Goal: Task Accomplishment & Management: Use online tool/utility

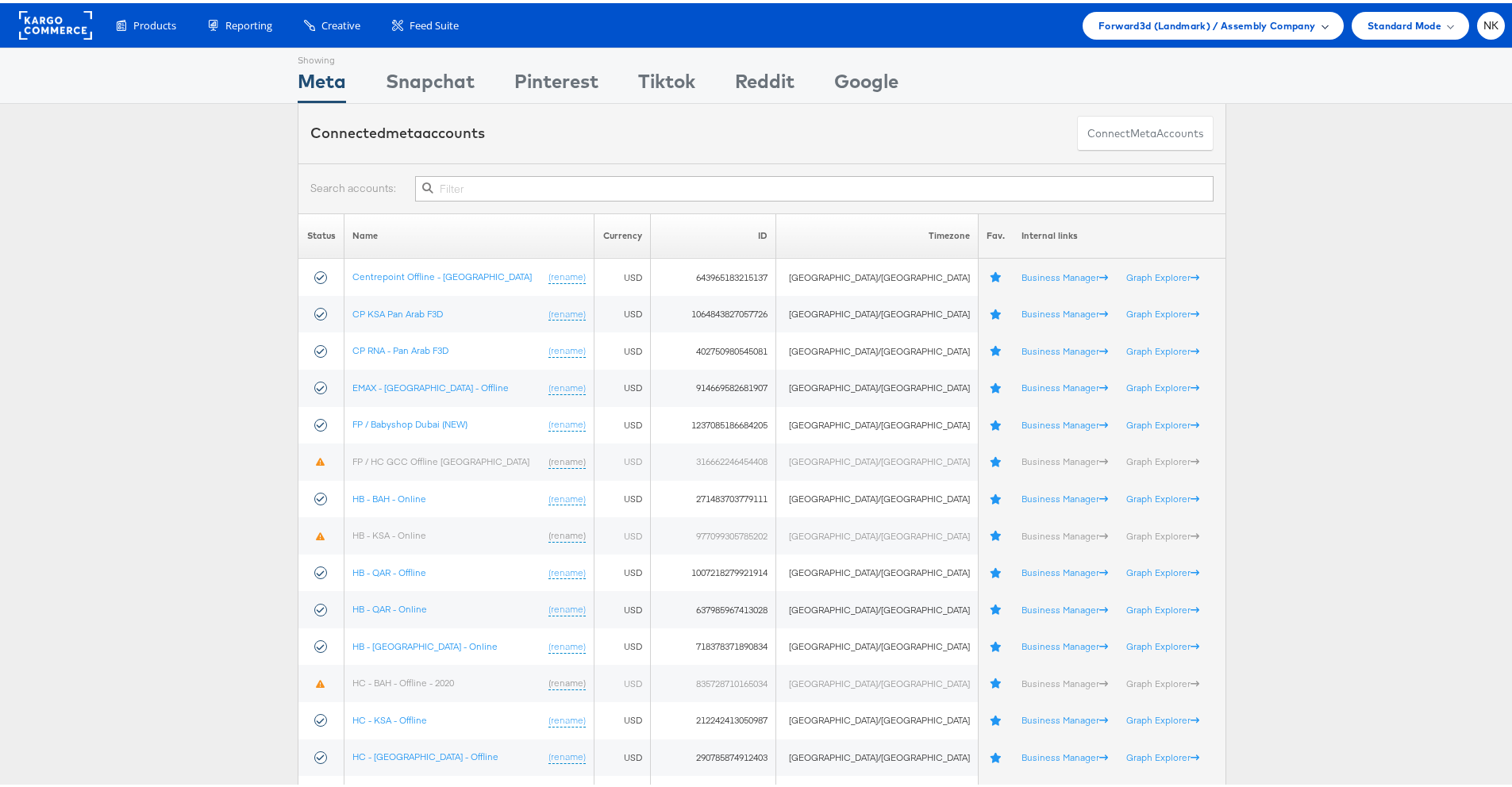
click at [1098, 26] on span "Forward3d (Landmark) / Assembly Company" at bounding box center [1206, 22] width 217 height 17
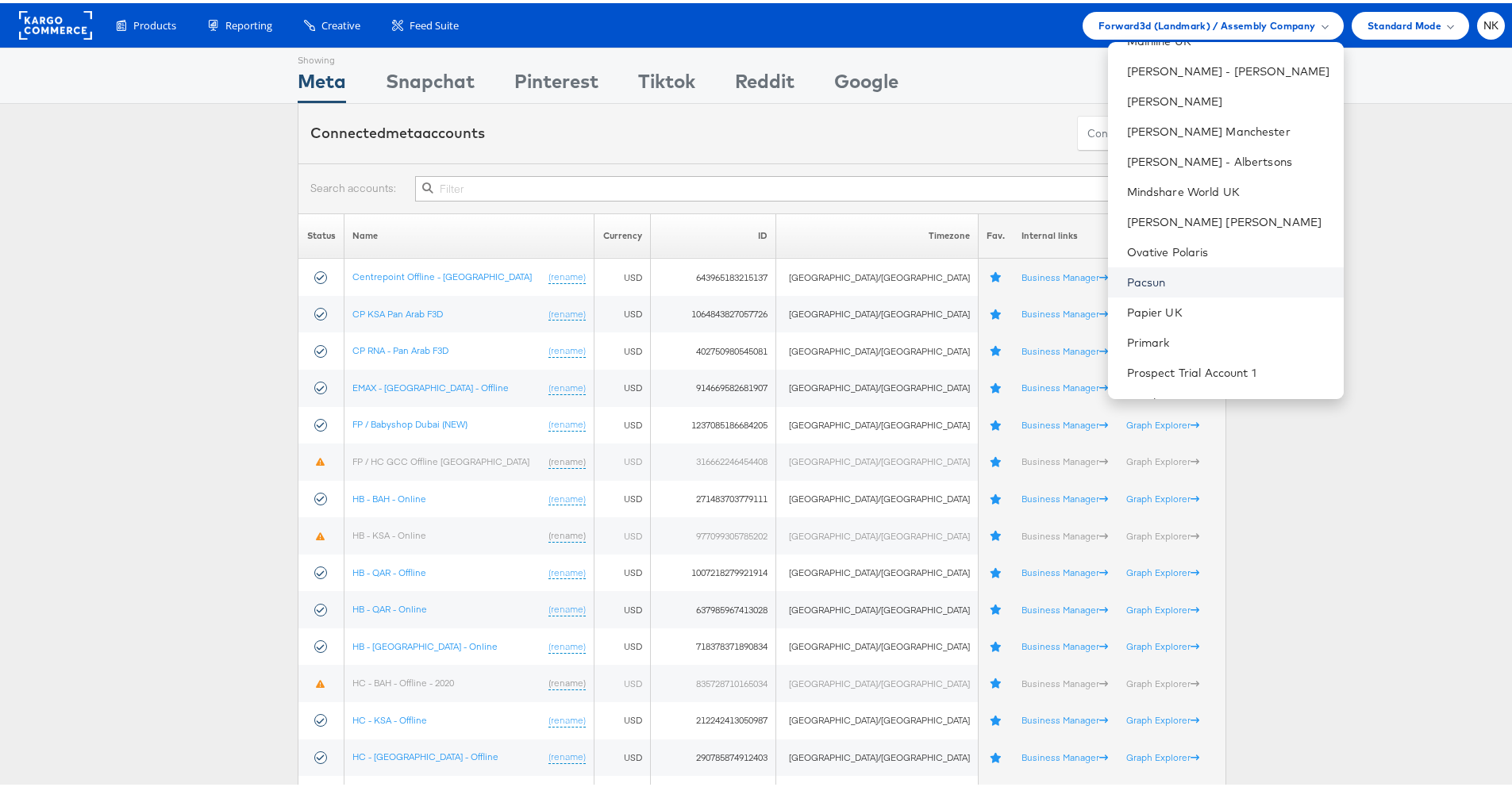
scroll to position [1246, 0]
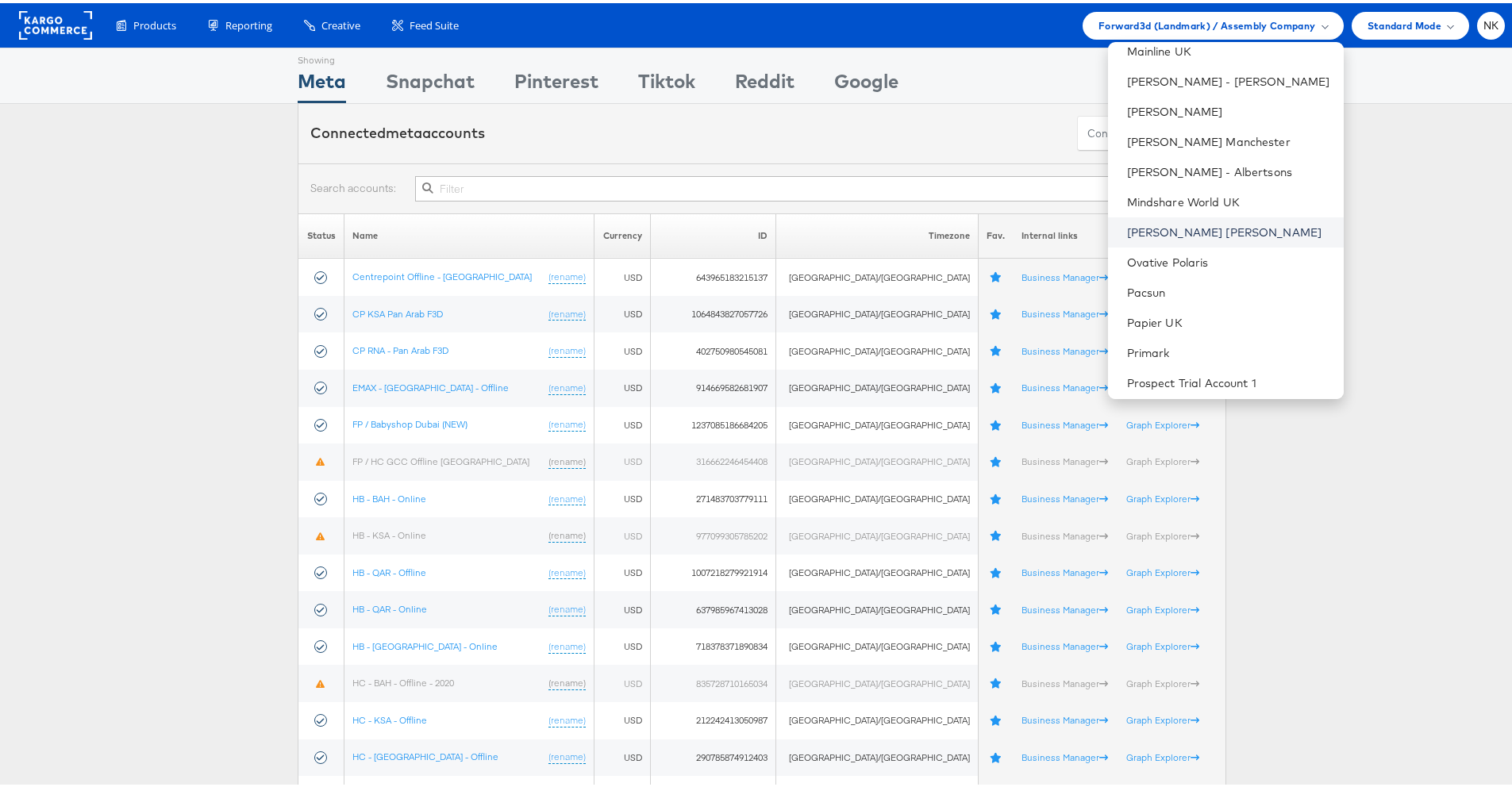
click at [1147, 233] on link "Neiman Marcus" at bounding box center [1229, 229] width 204 height 16
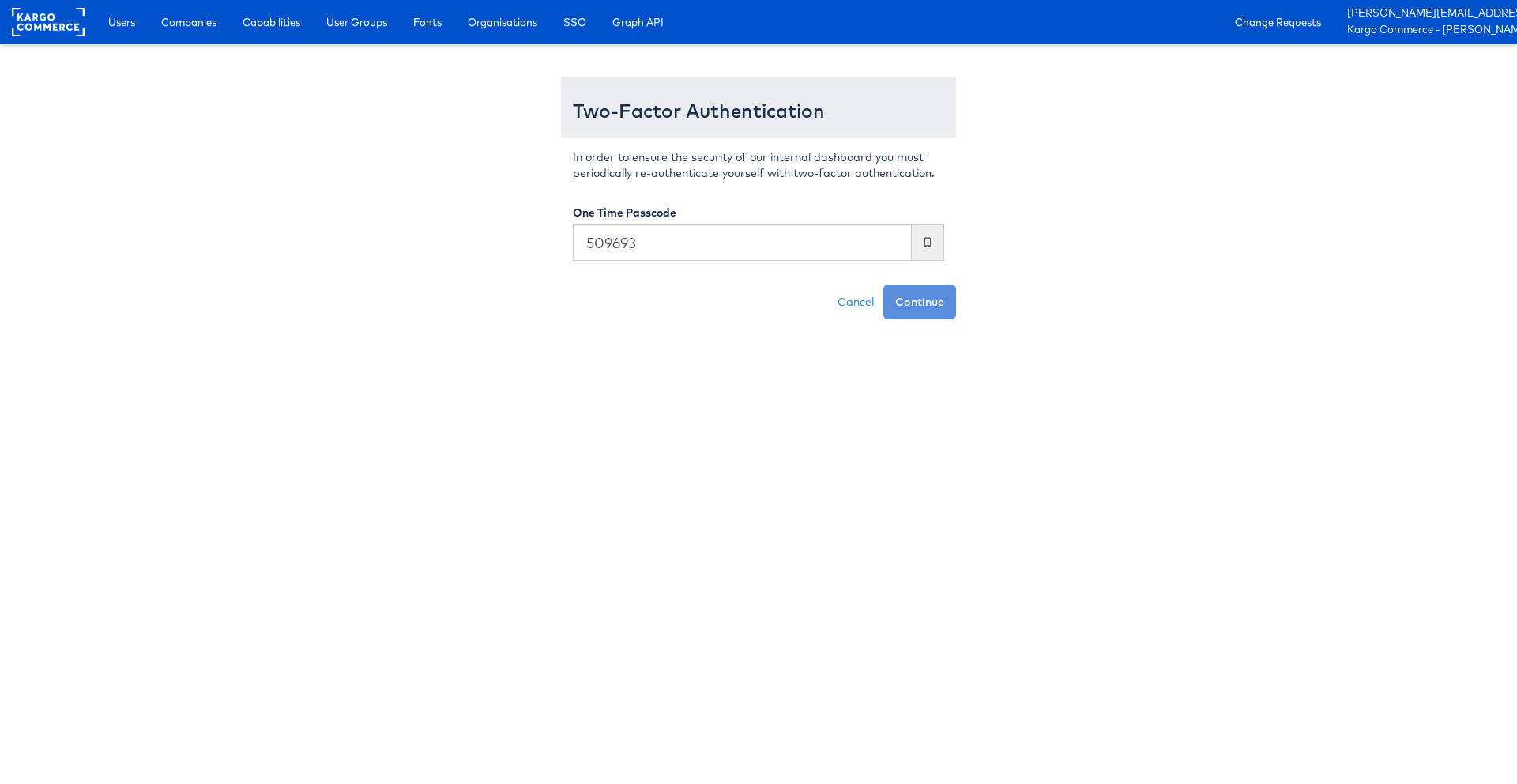
type input "509693"
click at [884, 285] on button "Continue" at bounding box center [920, 301] width 73 height 34
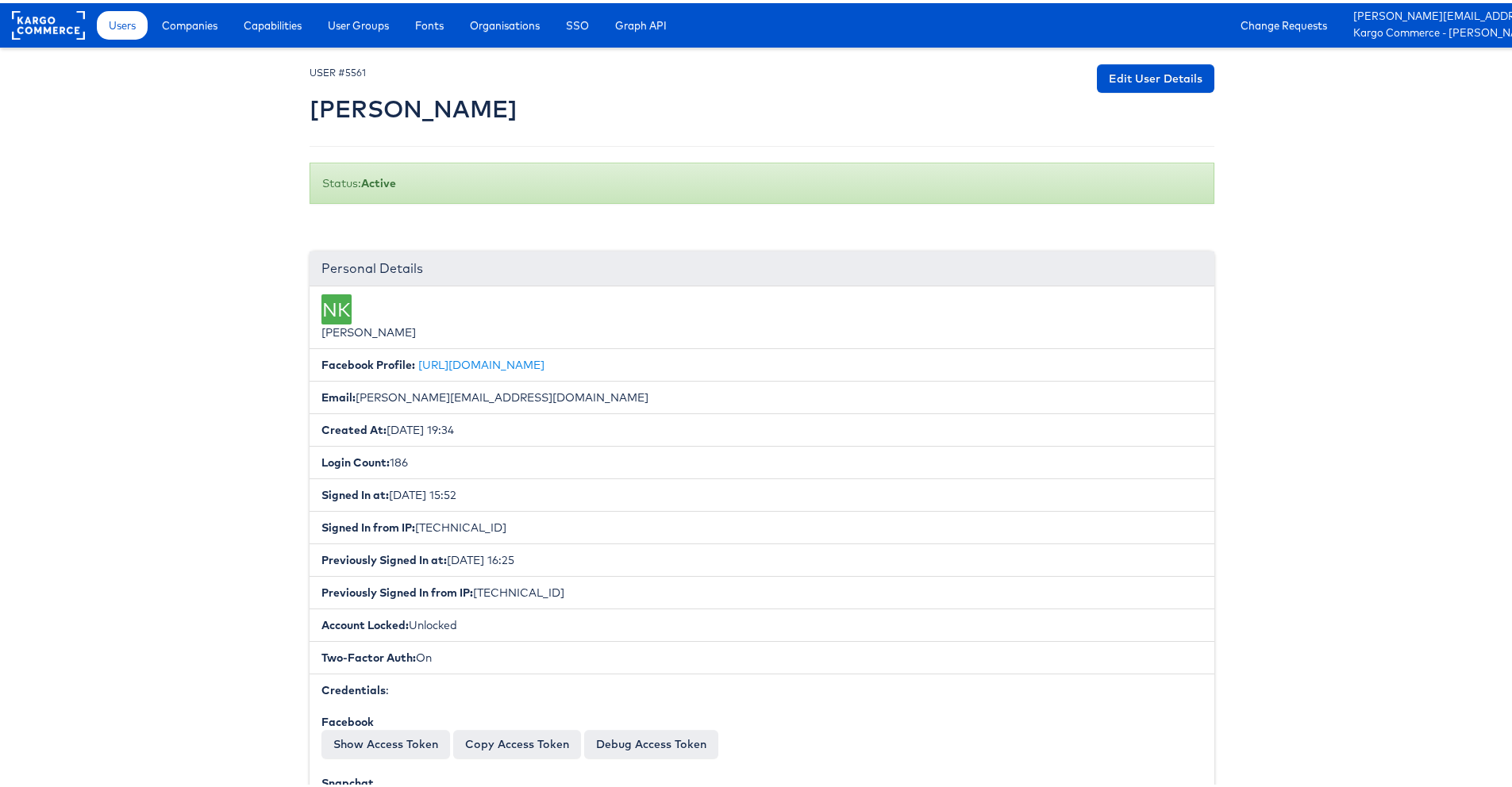
scroll to position [233, 0]
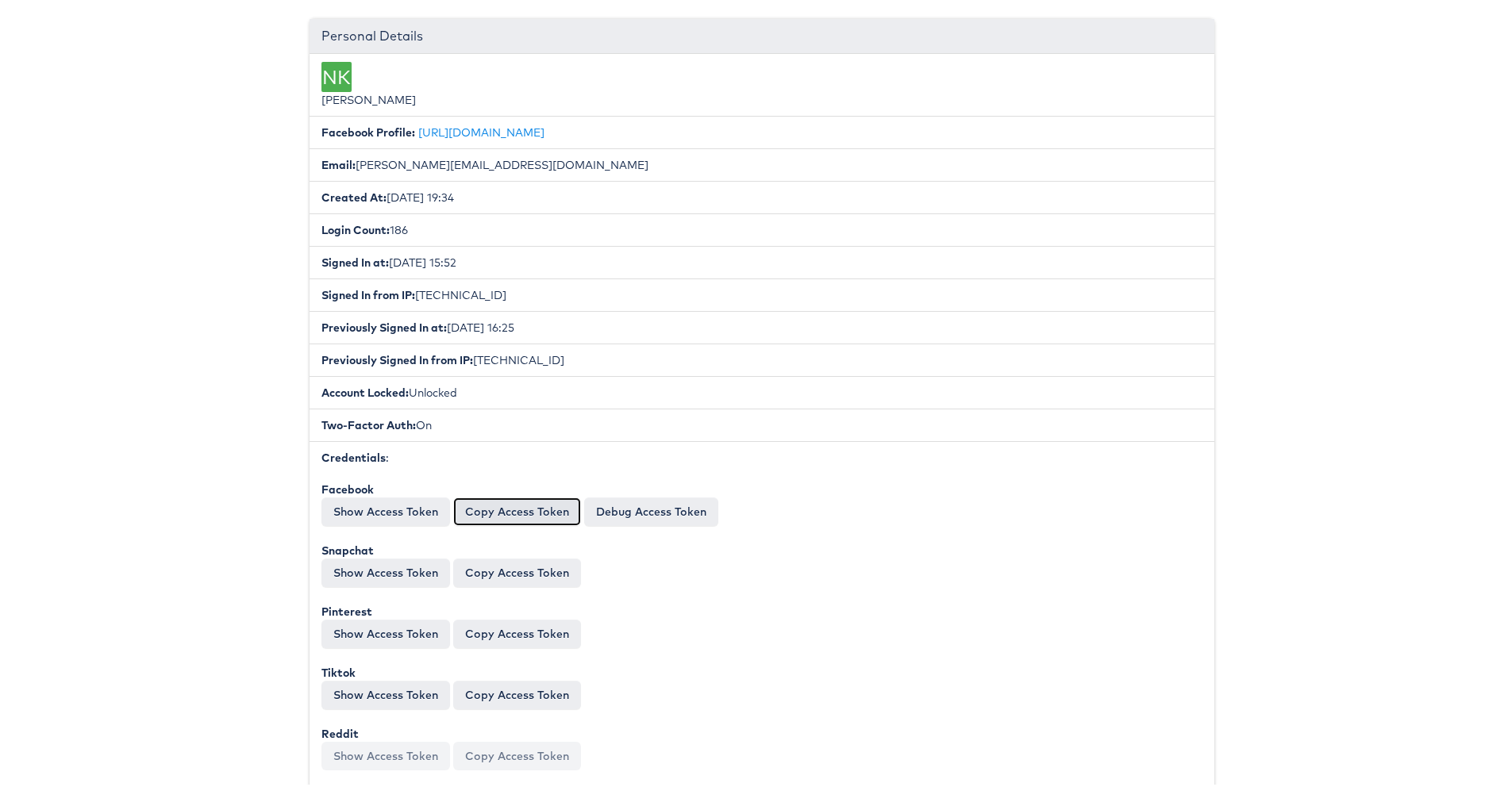
click at [503, 516] on button "Copy Access Token" at bounding box center [517, 508] width 127 height 28
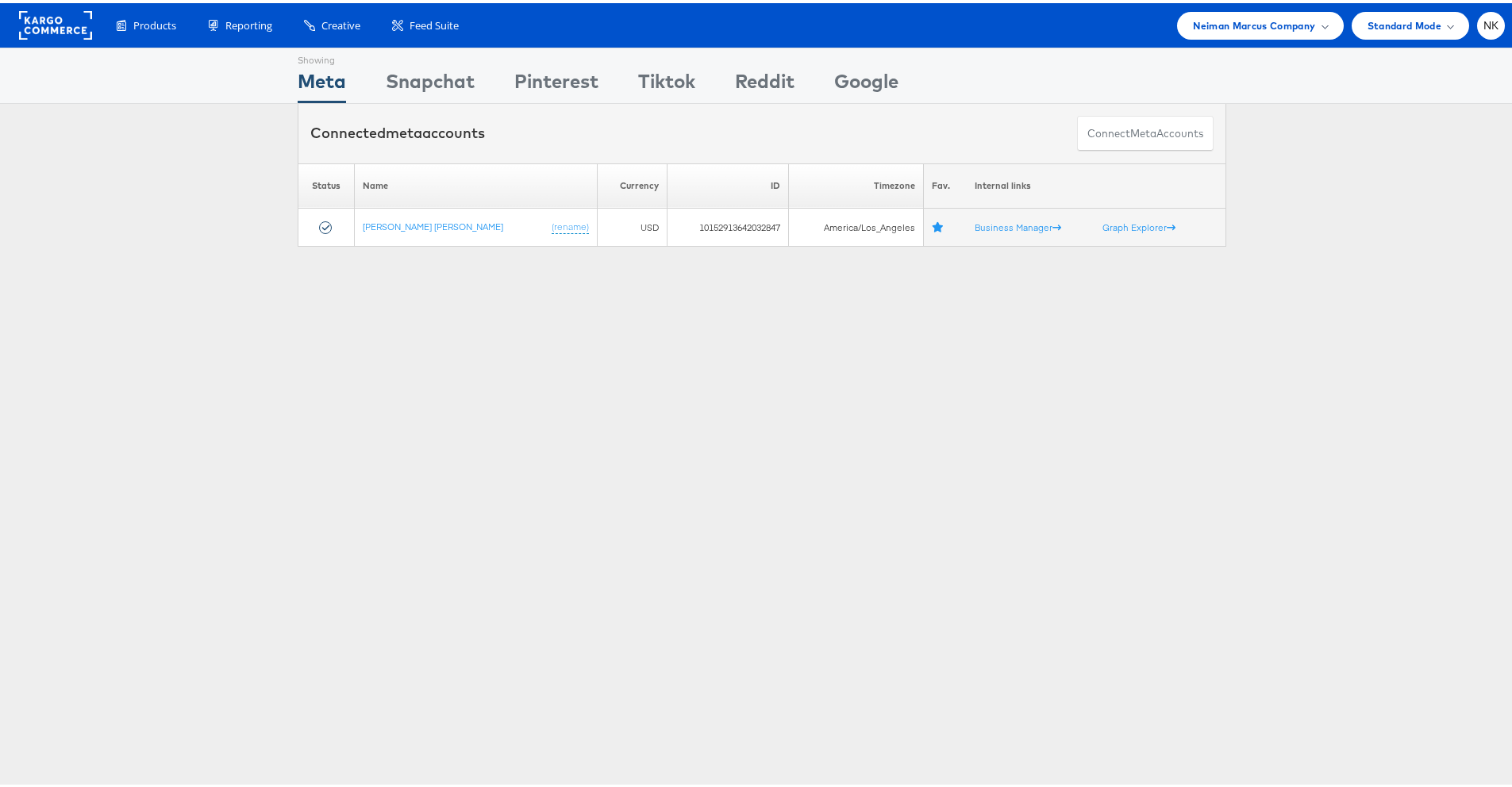
click at [1288, 6] on div "Products Product Catalogs Enhance Your Product Catalog, Map Them to Publishers,…" at bounding box center [762, 22] width 1524 height 44
click at [1286, 14] on span "Neiman Marcus Company" at bounding box center [1254, 22] width 122 height 17
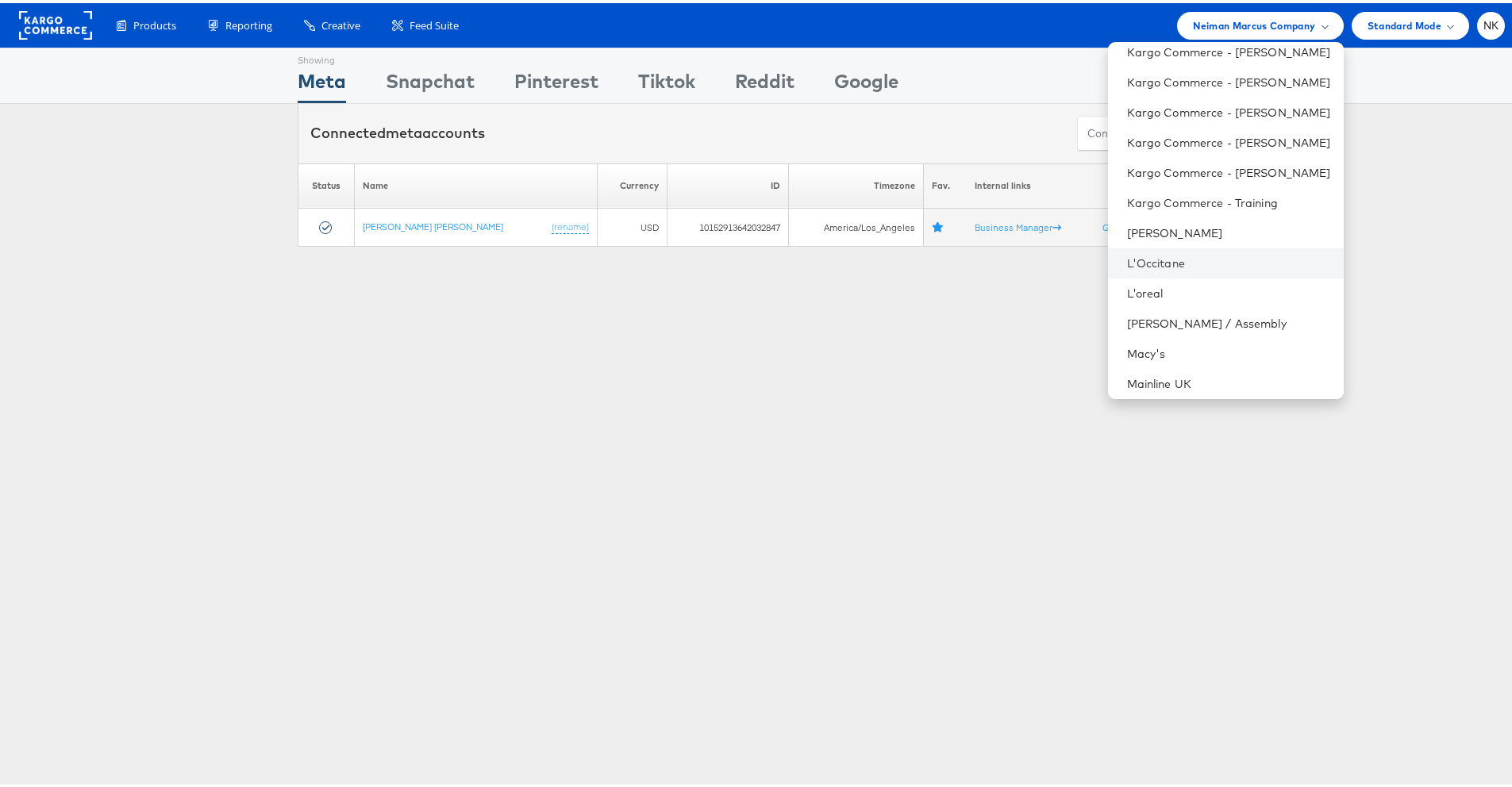
scroll to position [891, 0]
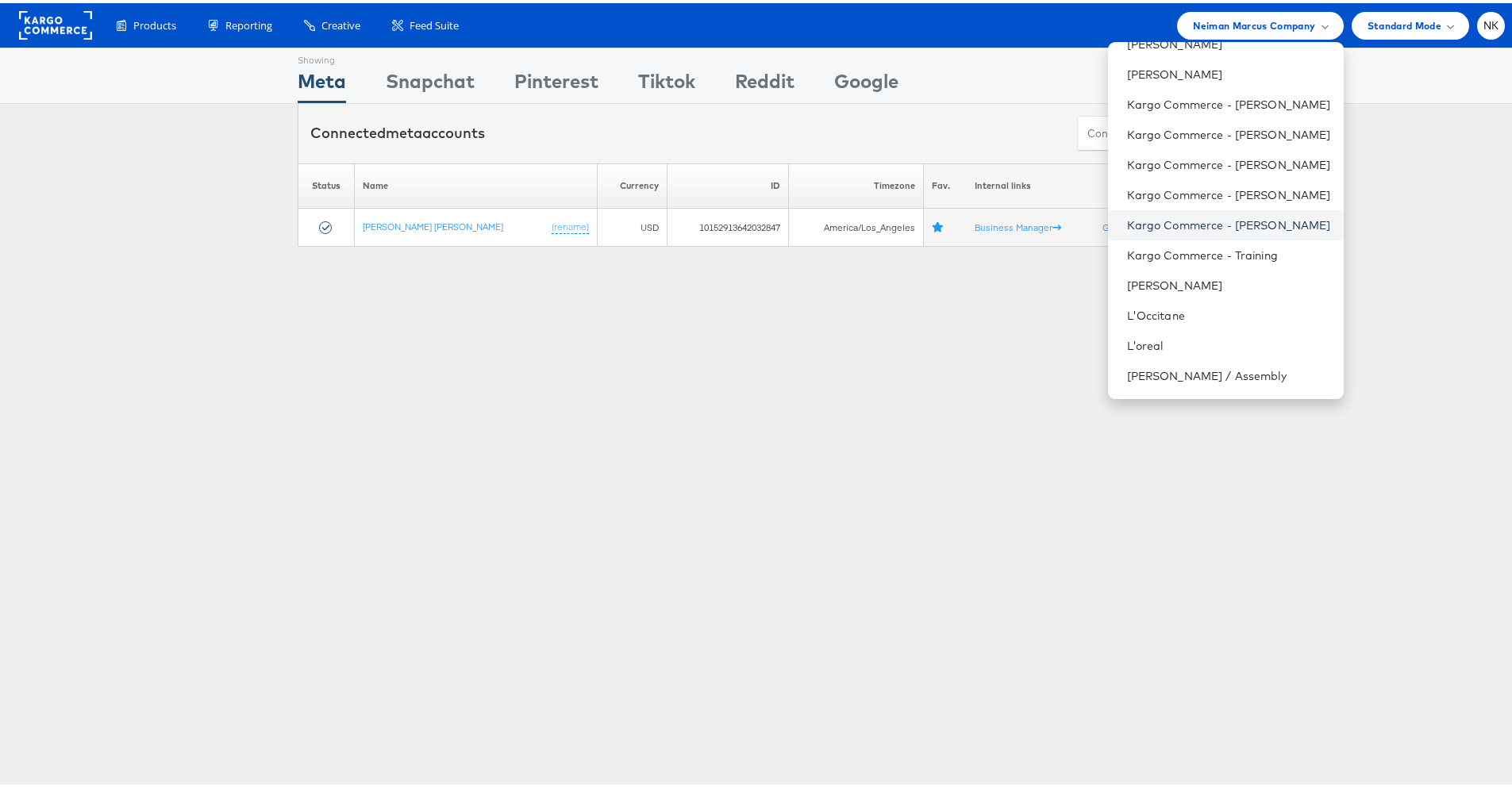
click at [1234, 218] on link "Kargo Commerce - Namit Kumar" at bounding box center [1229, 222] width 204 height 16
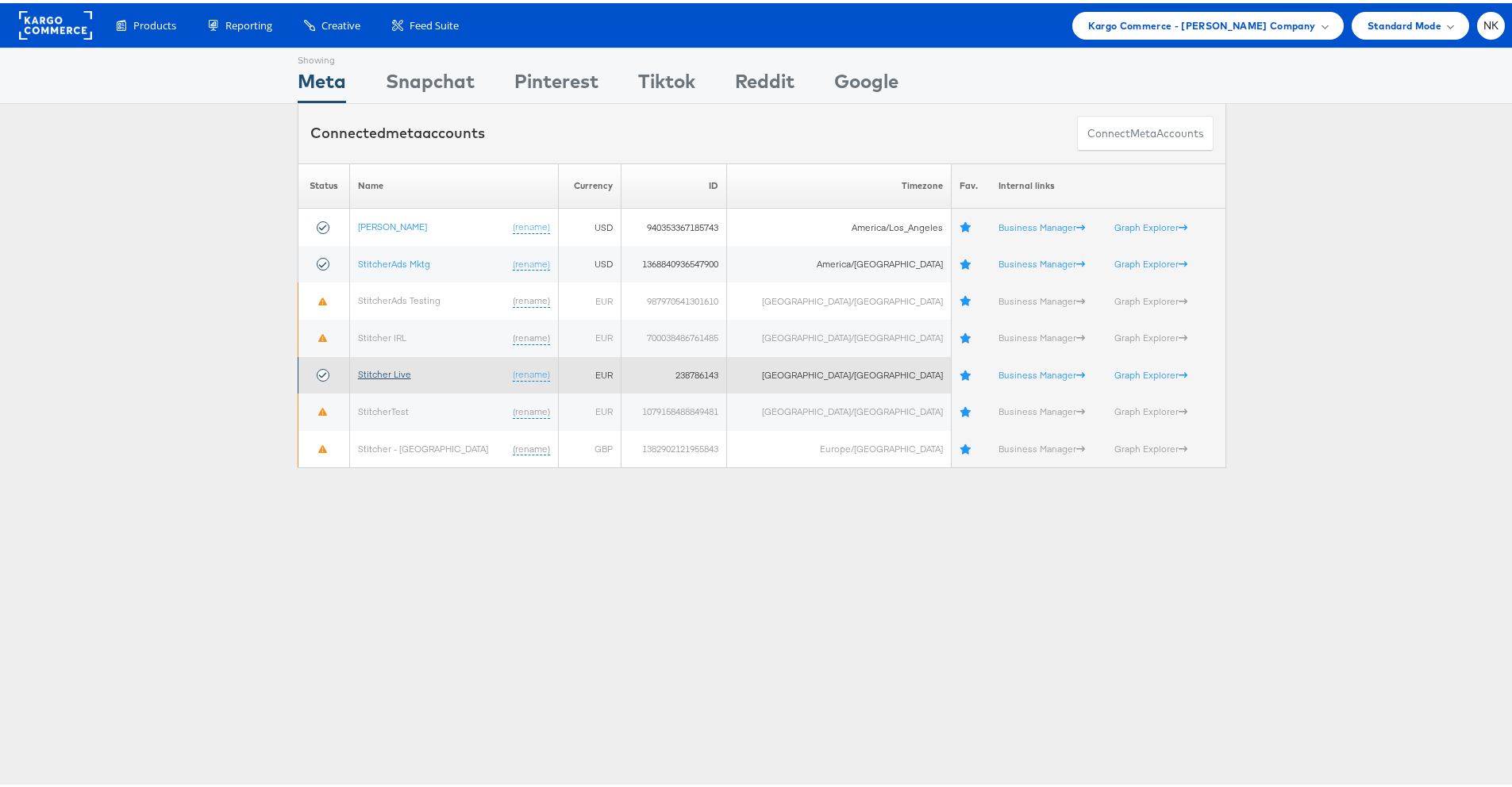
click at [379, 373] on link "Stitcher Live" at bounding box center [385, 371] width 53 height 11
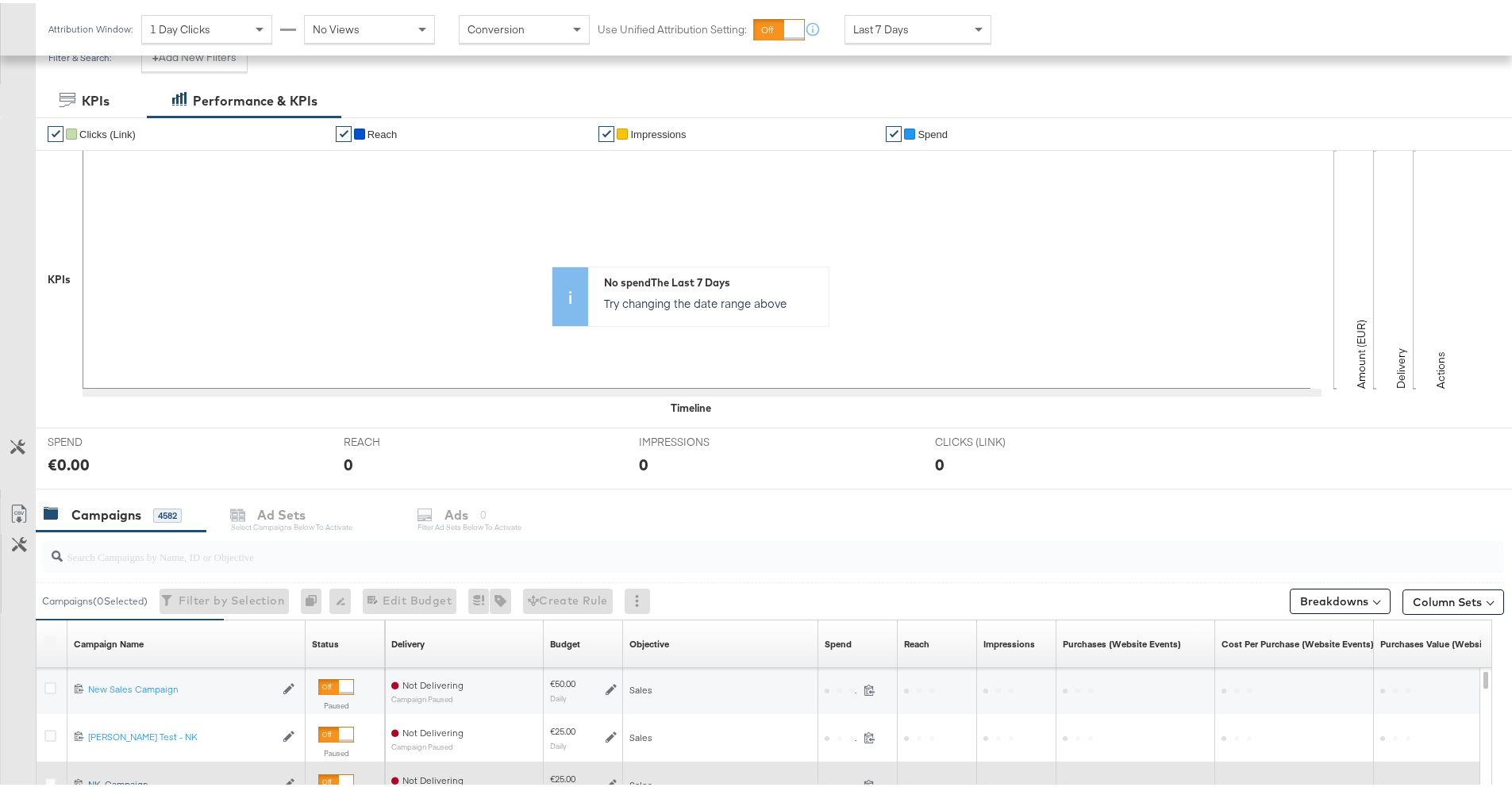
scroll to position [508, 0]
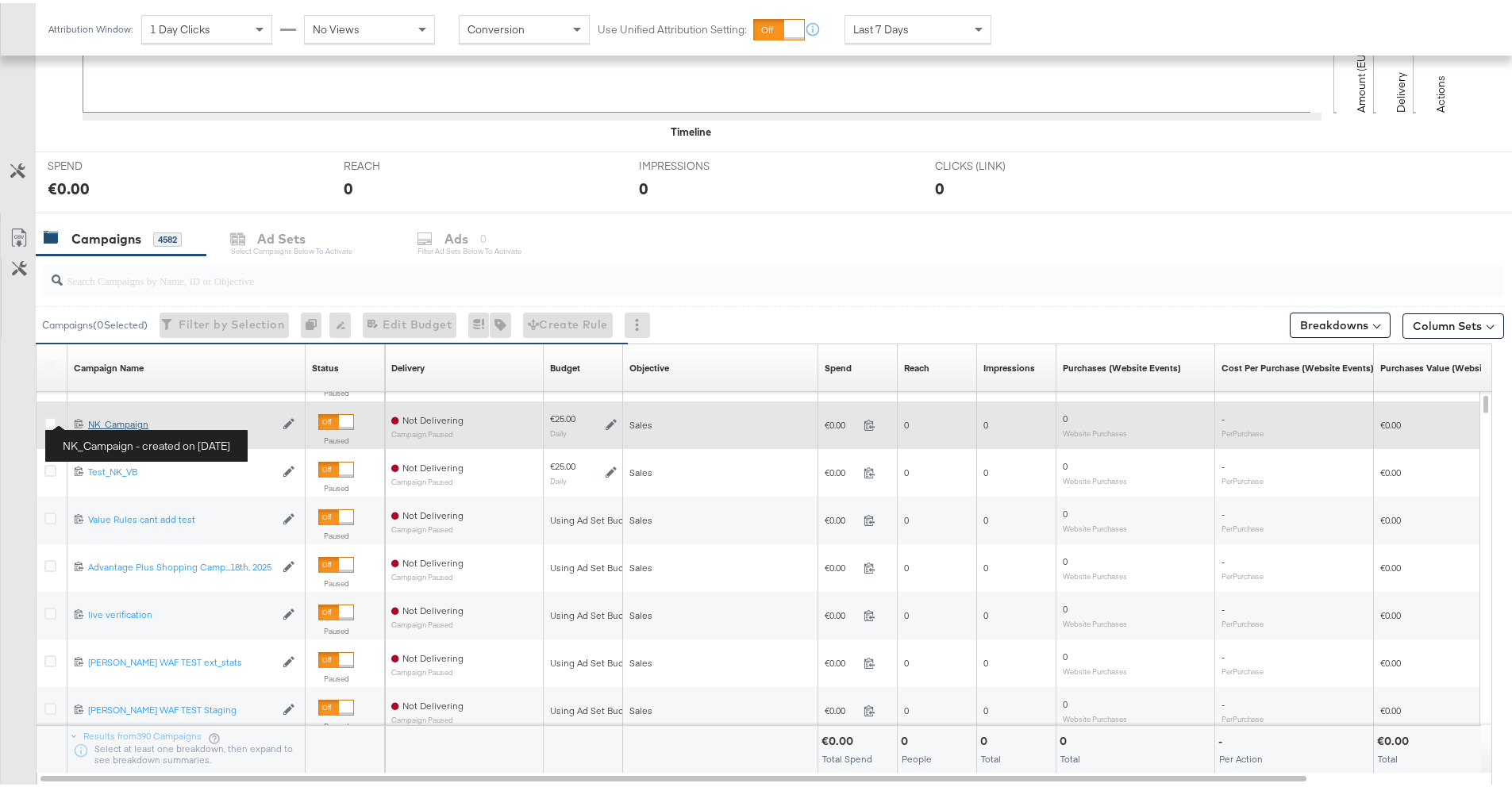
click at [88, 419] on div "NK_Campaign NK_Campaign" at bounding box center [181, 421] width 187 height 12
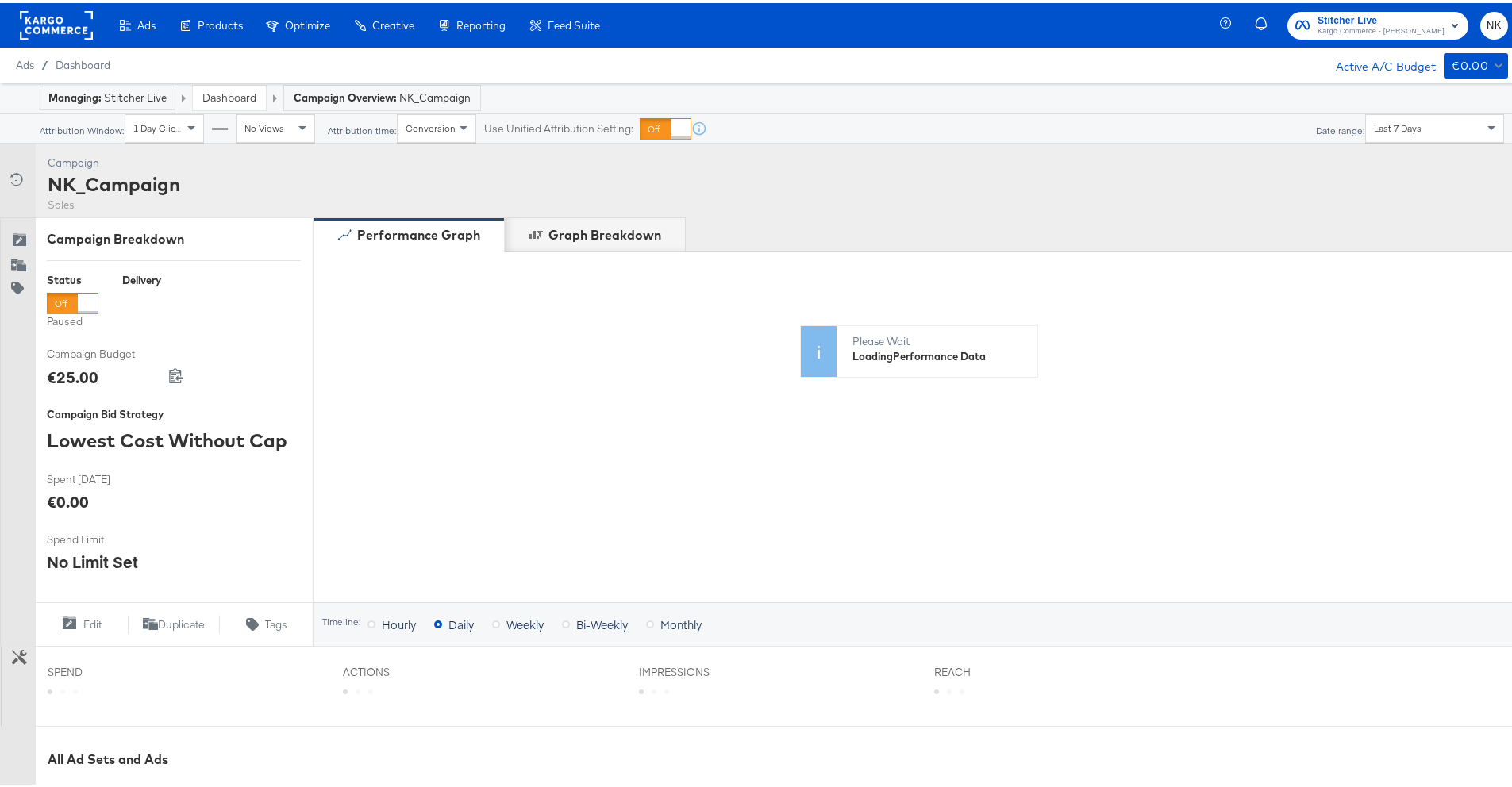
scroll to position [424, 0]
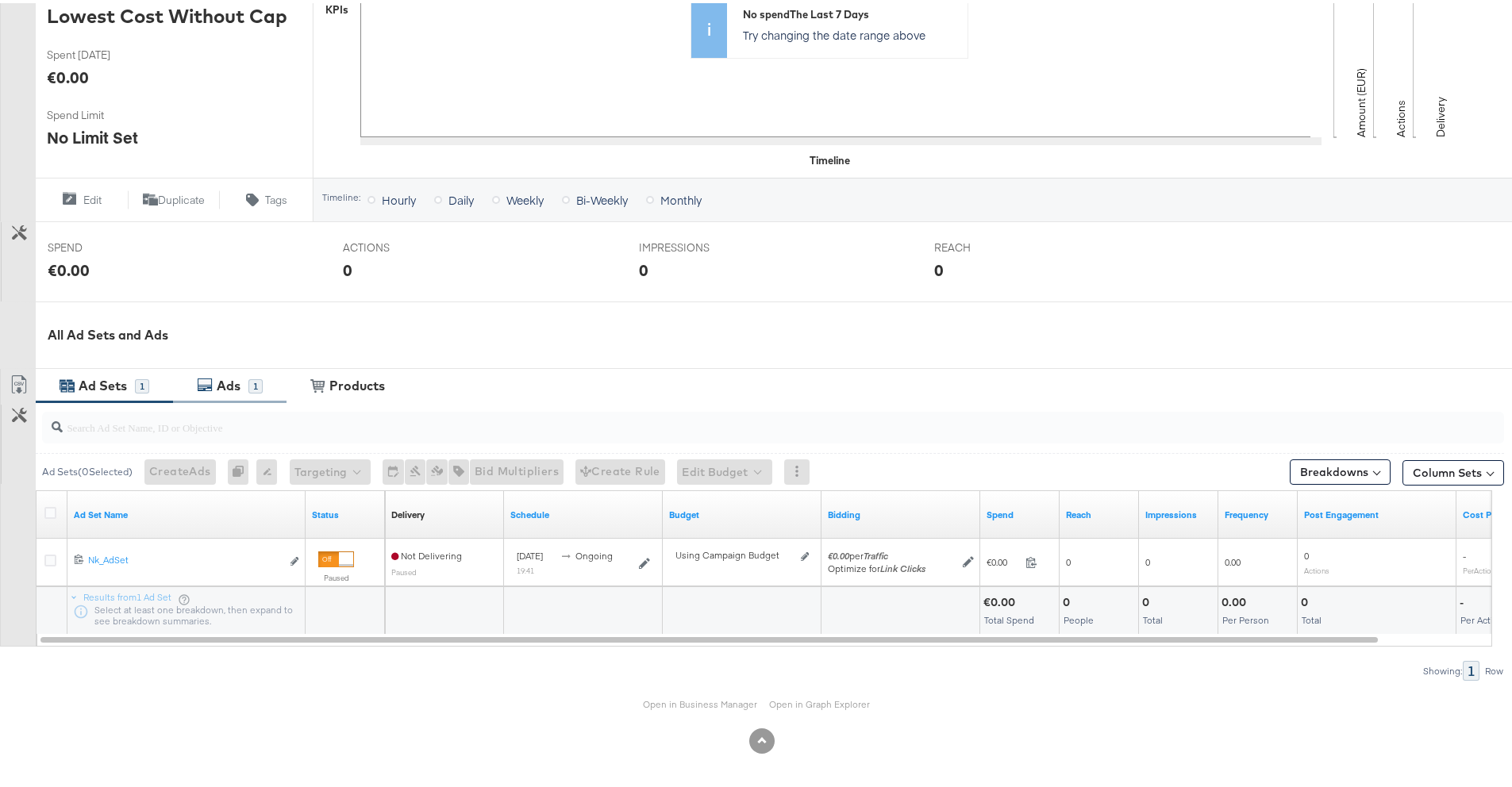
click at [205, 397] on div "Ads 1" at bounding box center [230, 382] width 113 height 34
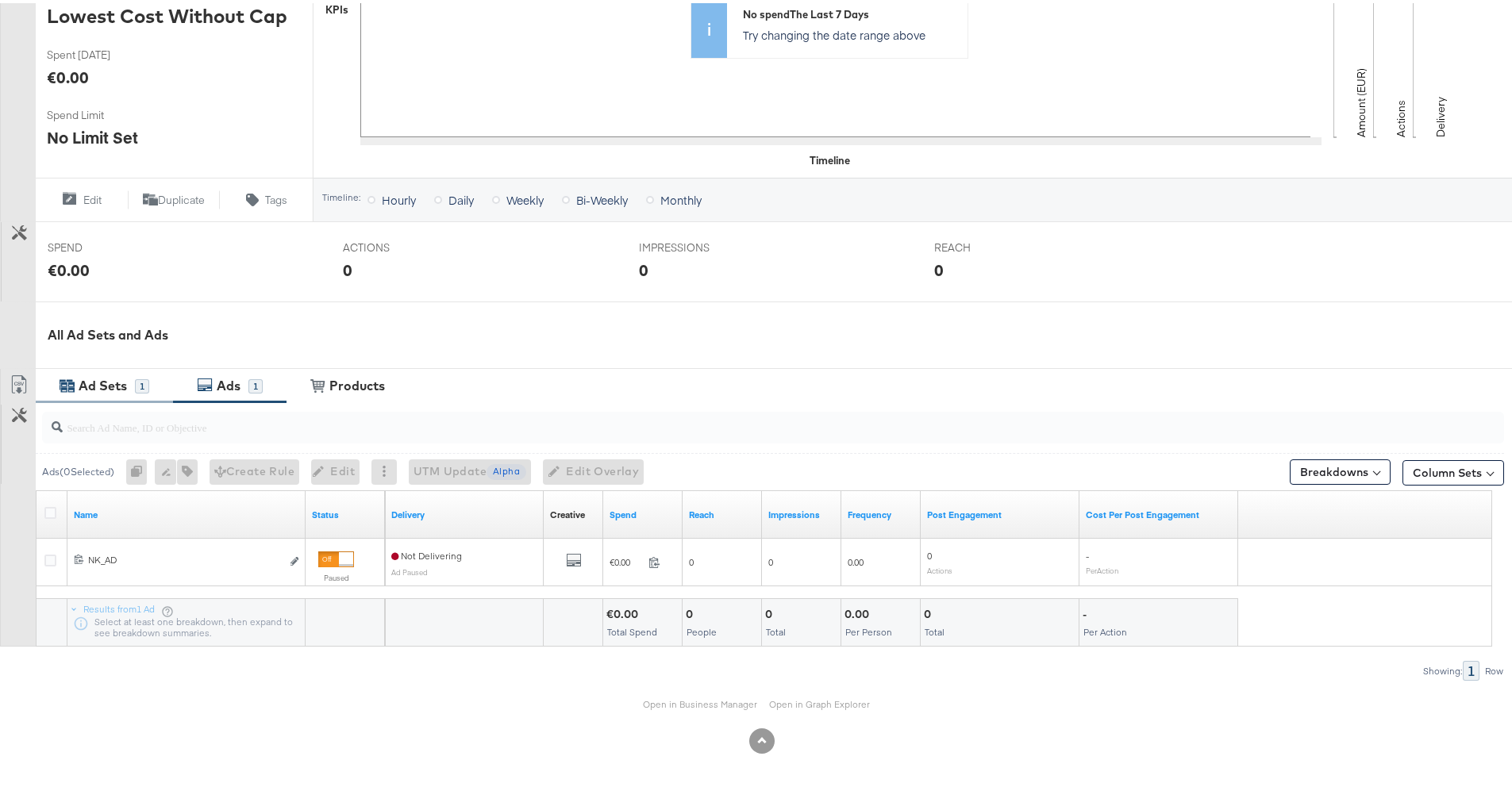
click at [120, 378] on div "Ad Sets" at bounding box center [103, 382] width 49 height 19
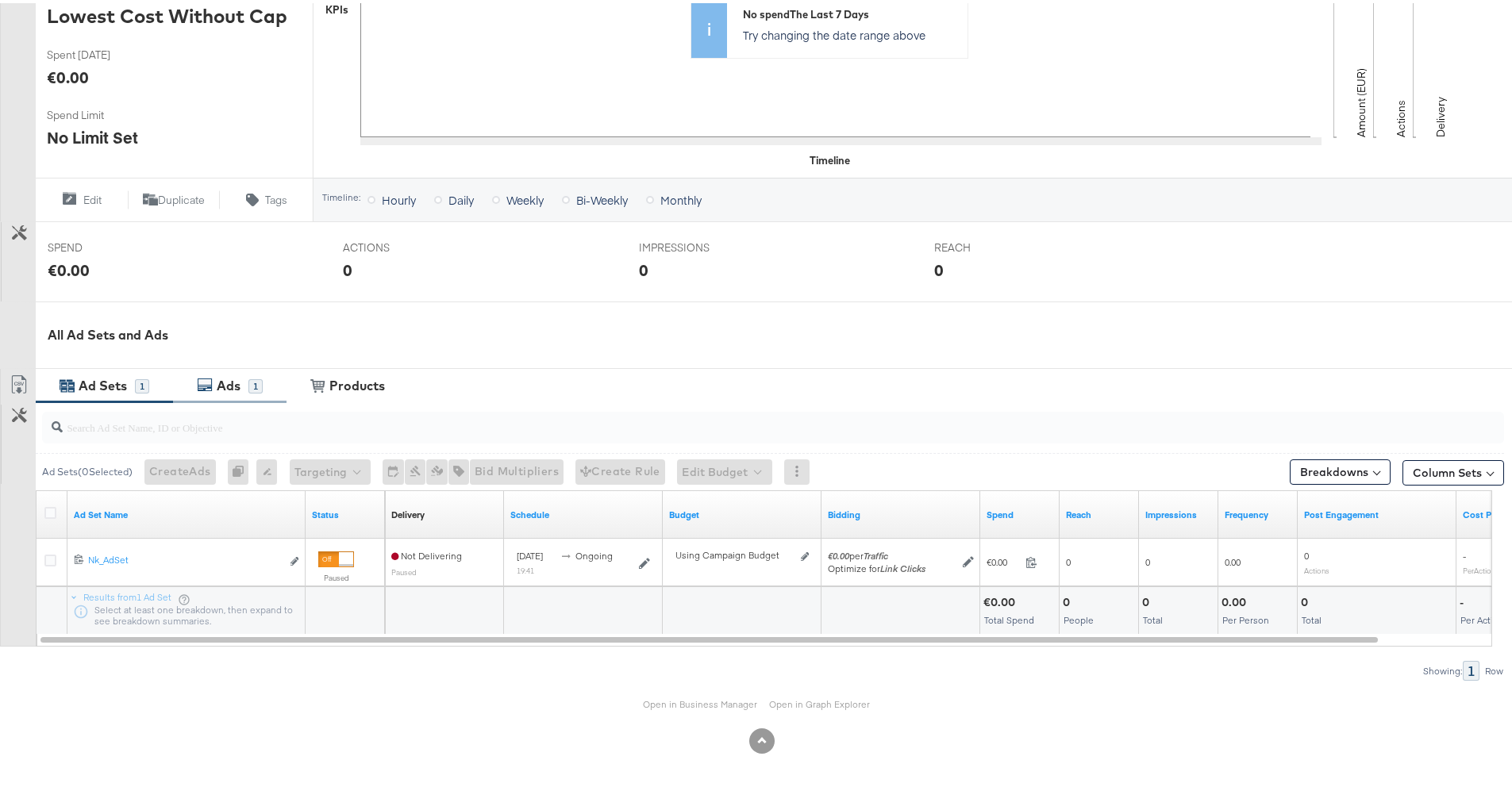
click at [249, 388] on div "1" at bounding box center [256, 383] width 14 height 14
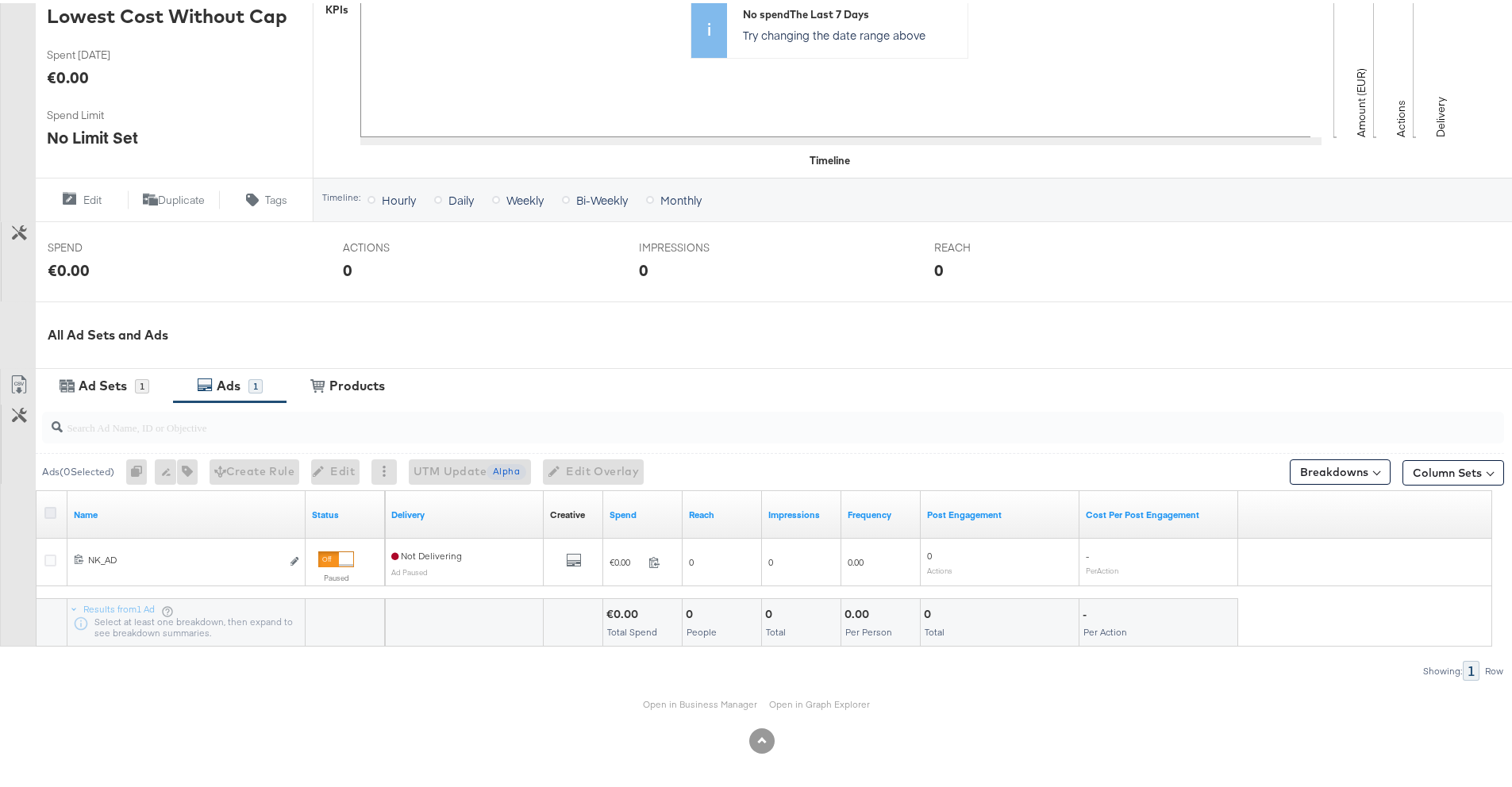
click at [50, 515] on div at bounding box center [52, 512] width 17 height 16
click at [50, 512] on icon at bounding box center [50, 509] width 12 height 11
click at [0, 0] on input "checkbox" at bounding box center [0, 0] width 0 height 0
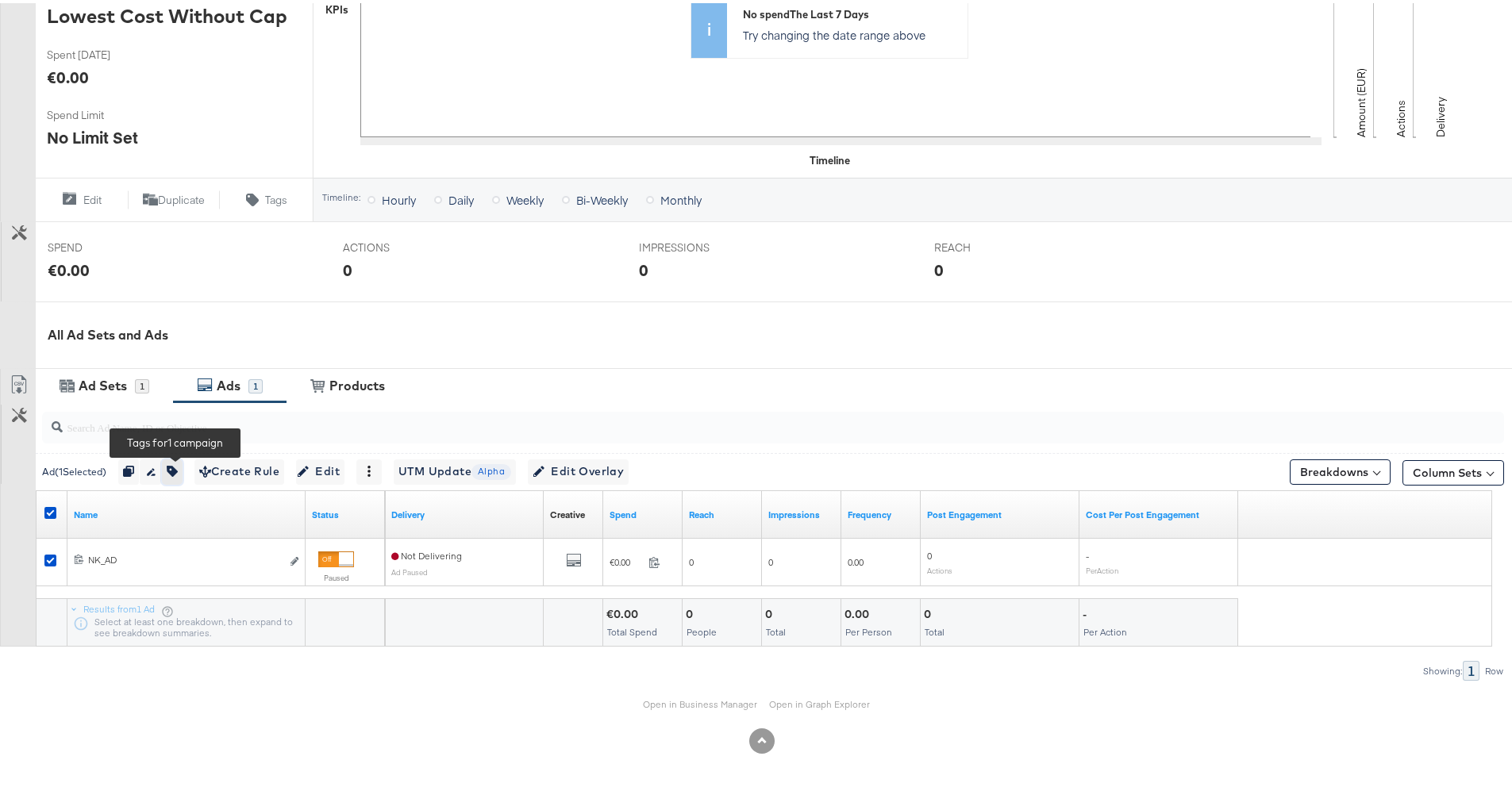
click at [174, 471] on icon "button" at bounding box center [172, 468] width 12 height 11
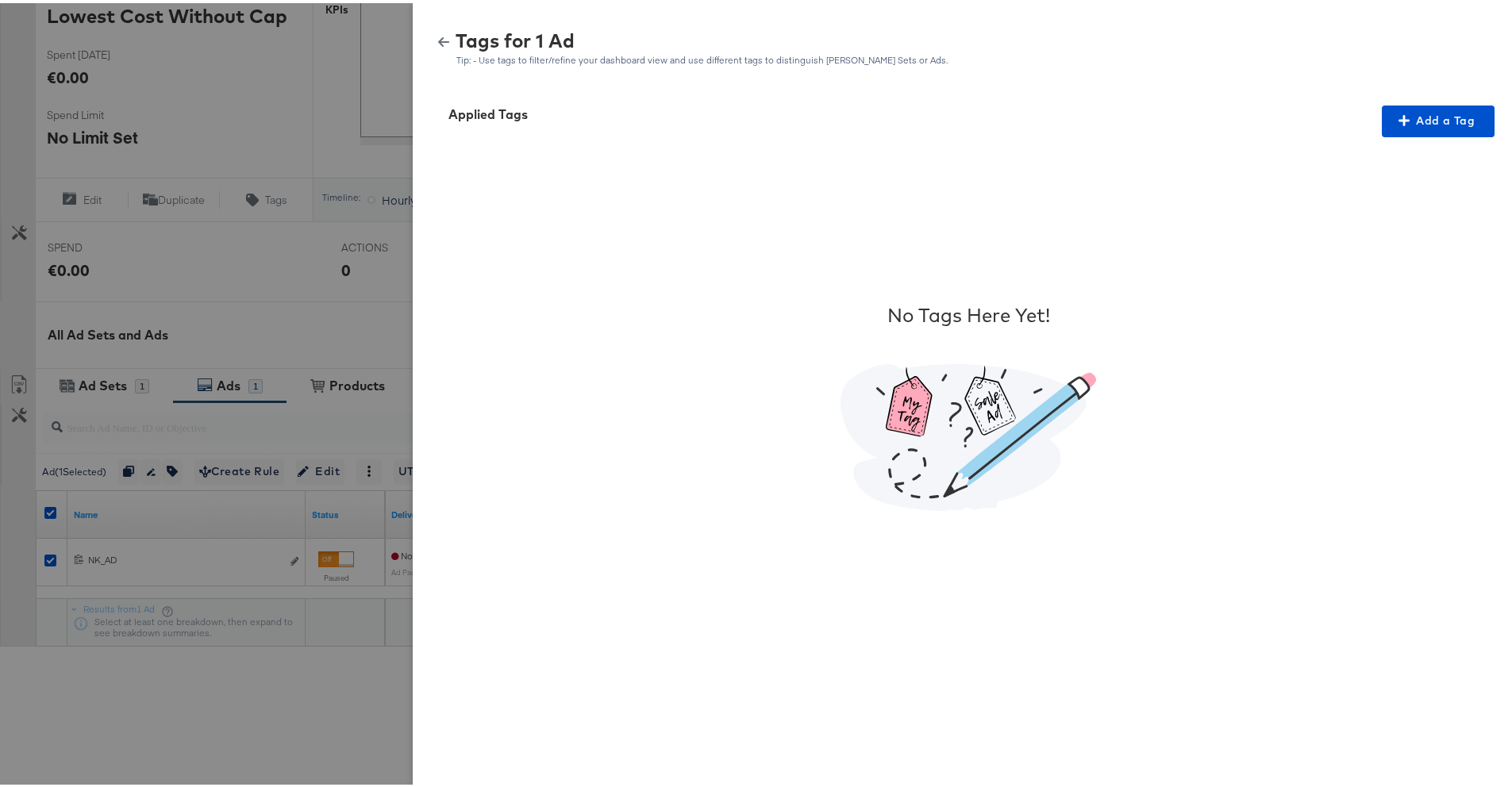
click at [263, 372] on div at bounding box center [762, 394] width 1524 height 787
click at [441, 45] on div "Tags for 1 Ad Tip: - Use tags to filter/refine your dashboard view and use diff…" at bounding box center [968, 45] width 1073 height 34
click at [438, 38] on icon "button" at bounding box center [443, 39] width 12 height 10
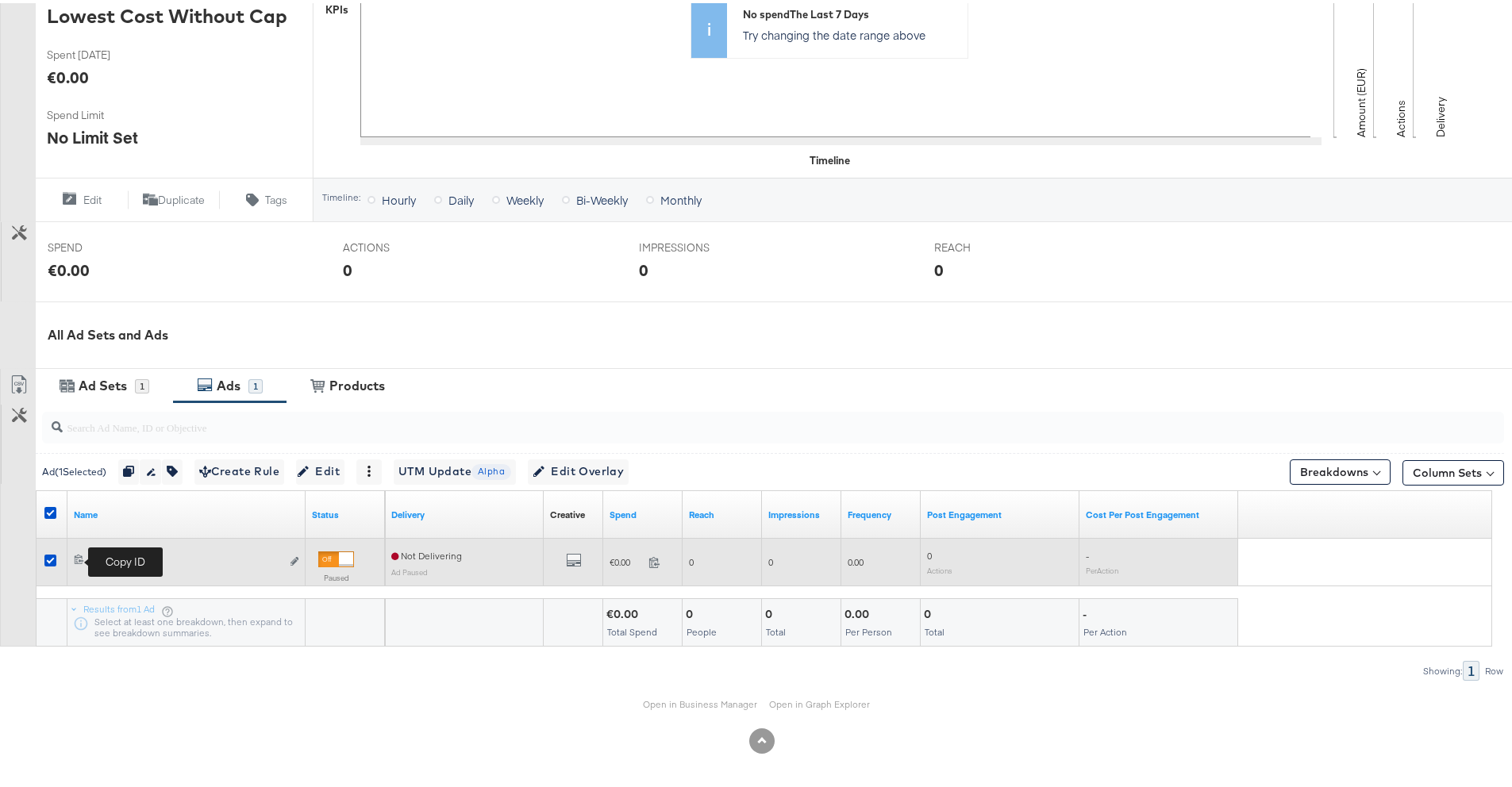
click at [81, 555] on icon at bounding box center [79, 555] width 11 height 11
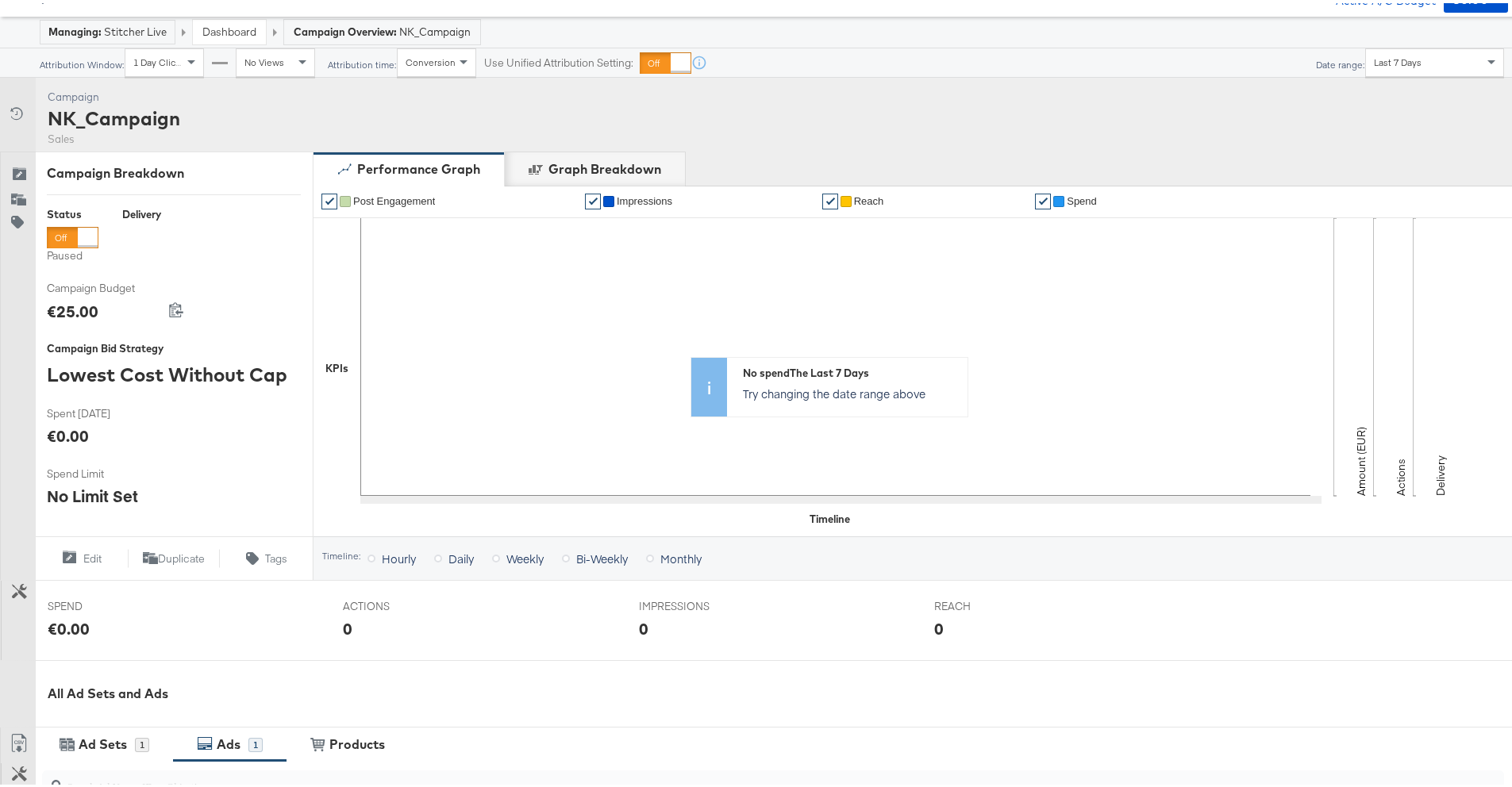
scroll to position [0, 0]
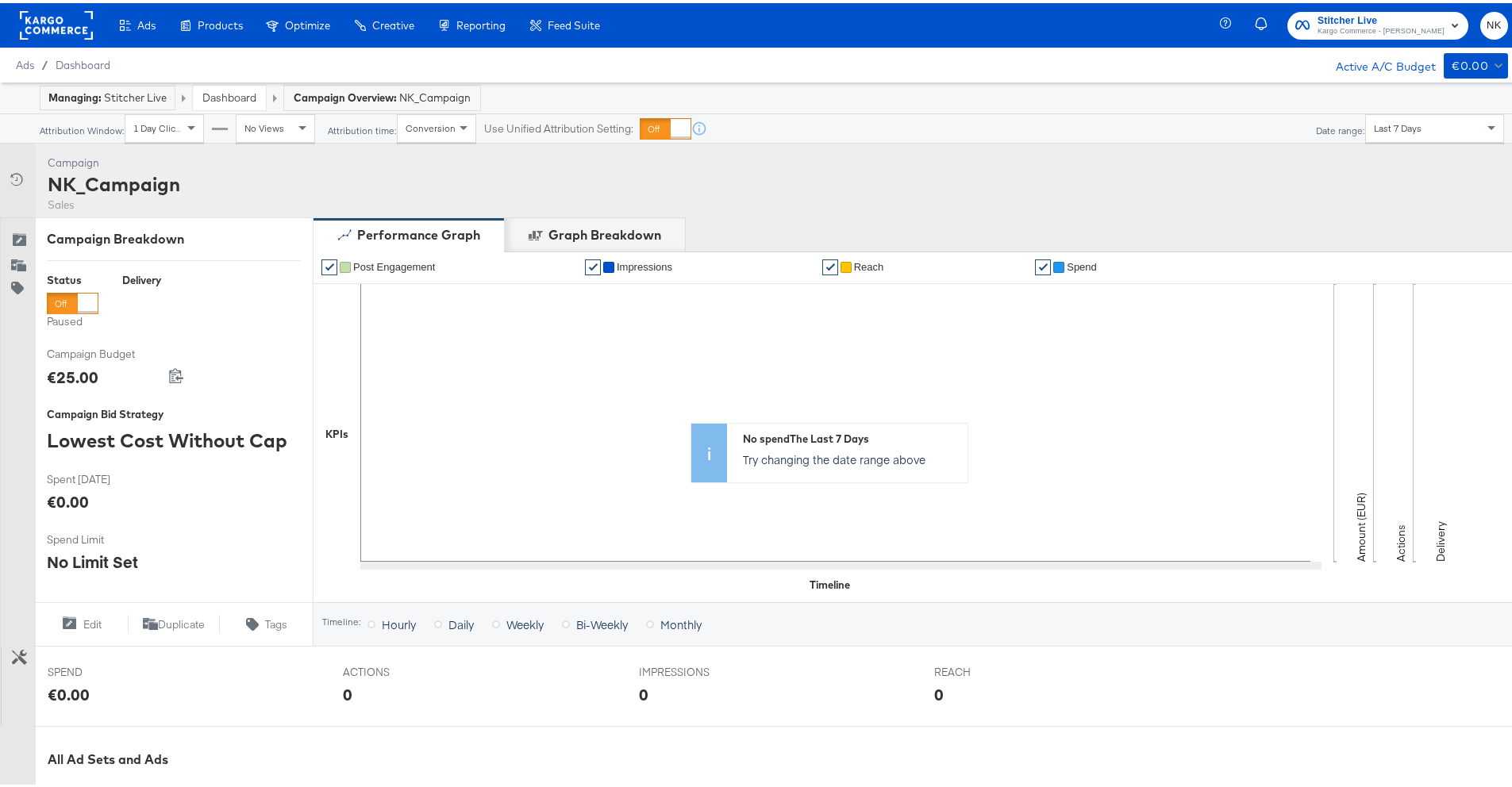
click at [80, 24] on rect at bounding box center [56, 22] width 73 height 28
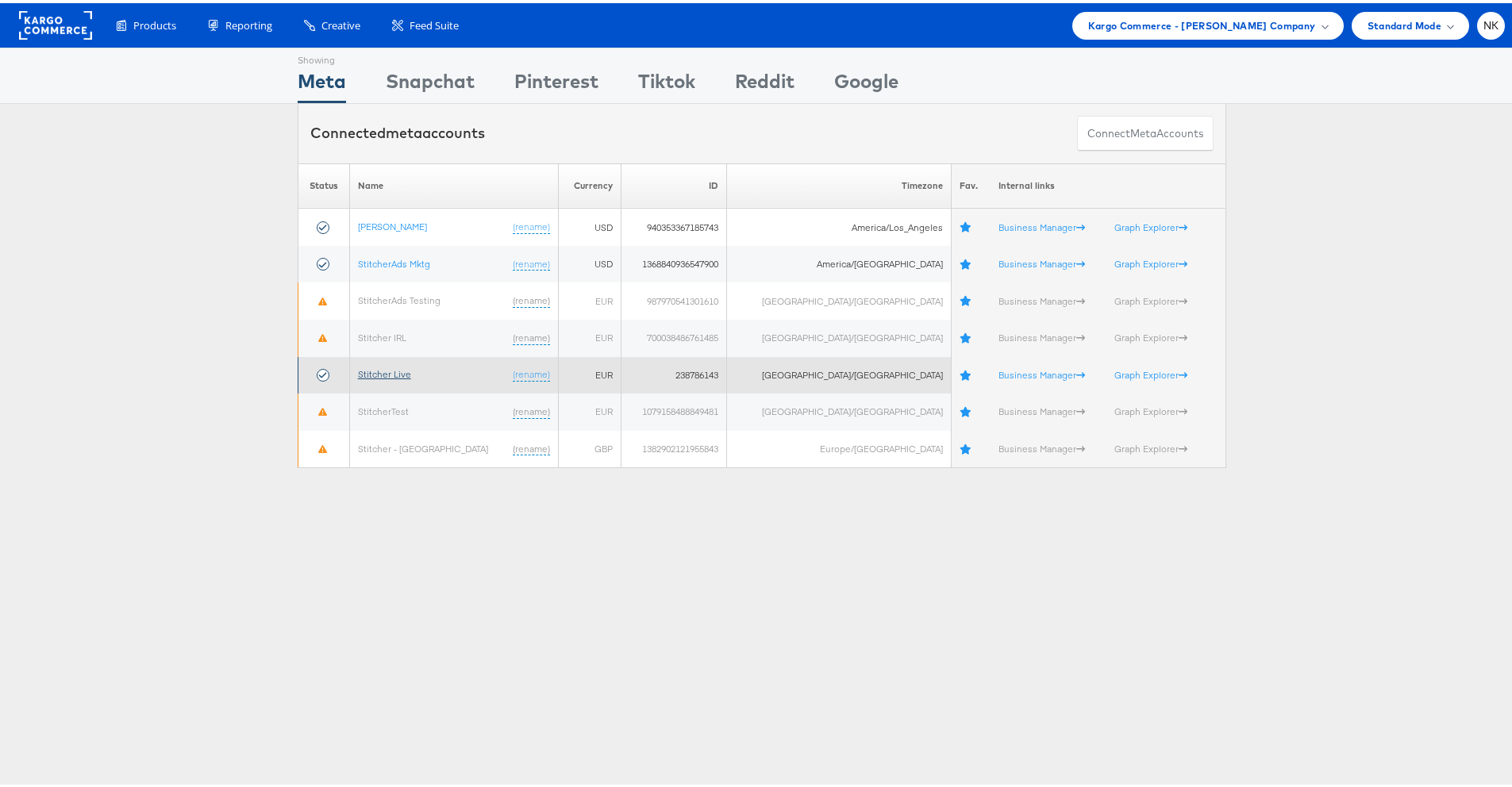
click at [400, 368] on link "Stitcher Live" at bounding box center [385, 371] width 53 height 11
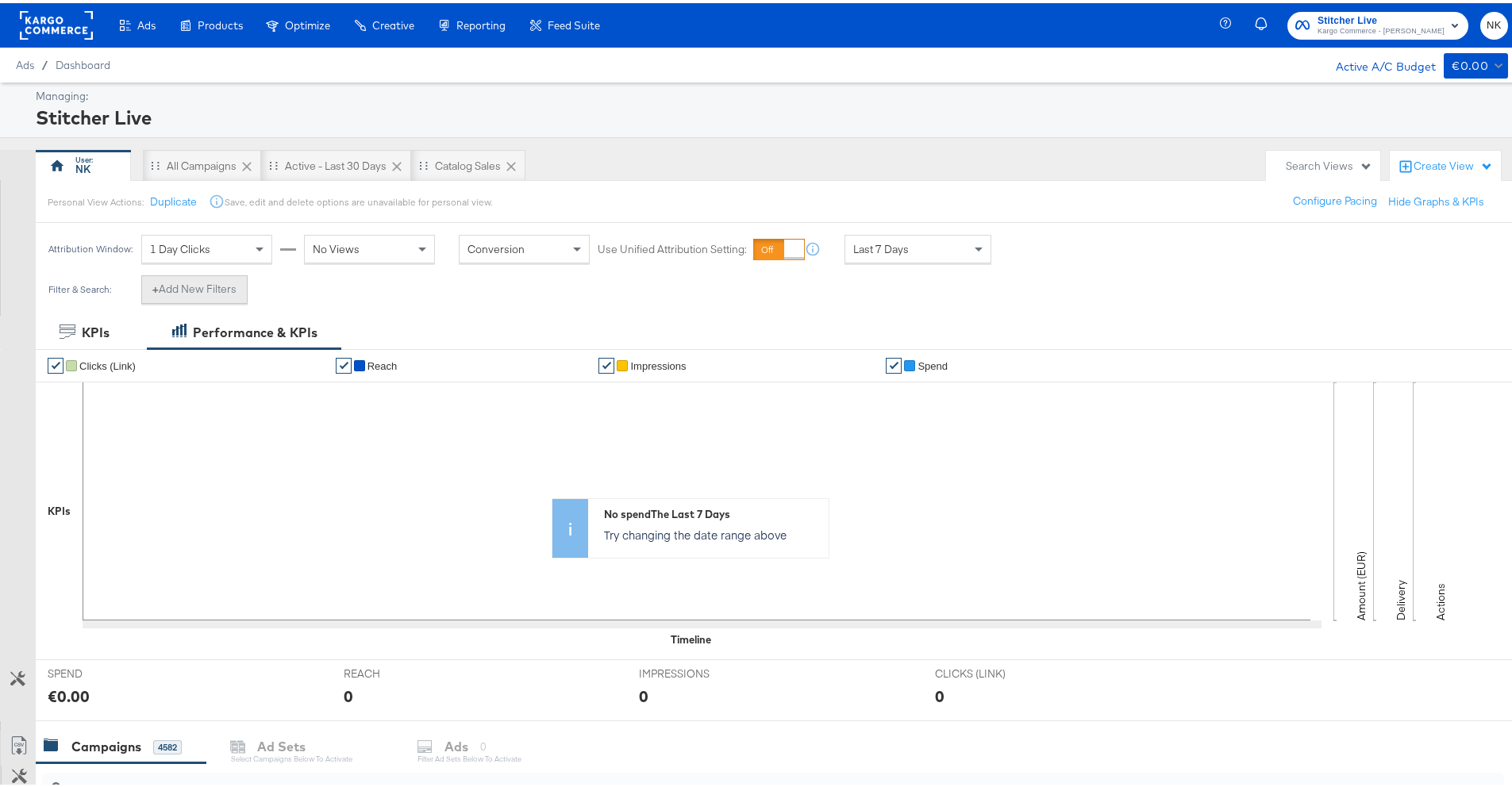
click at [168, 291] on button "+ Add New Filters" at bounding box center [195, 287] width 106 height 28
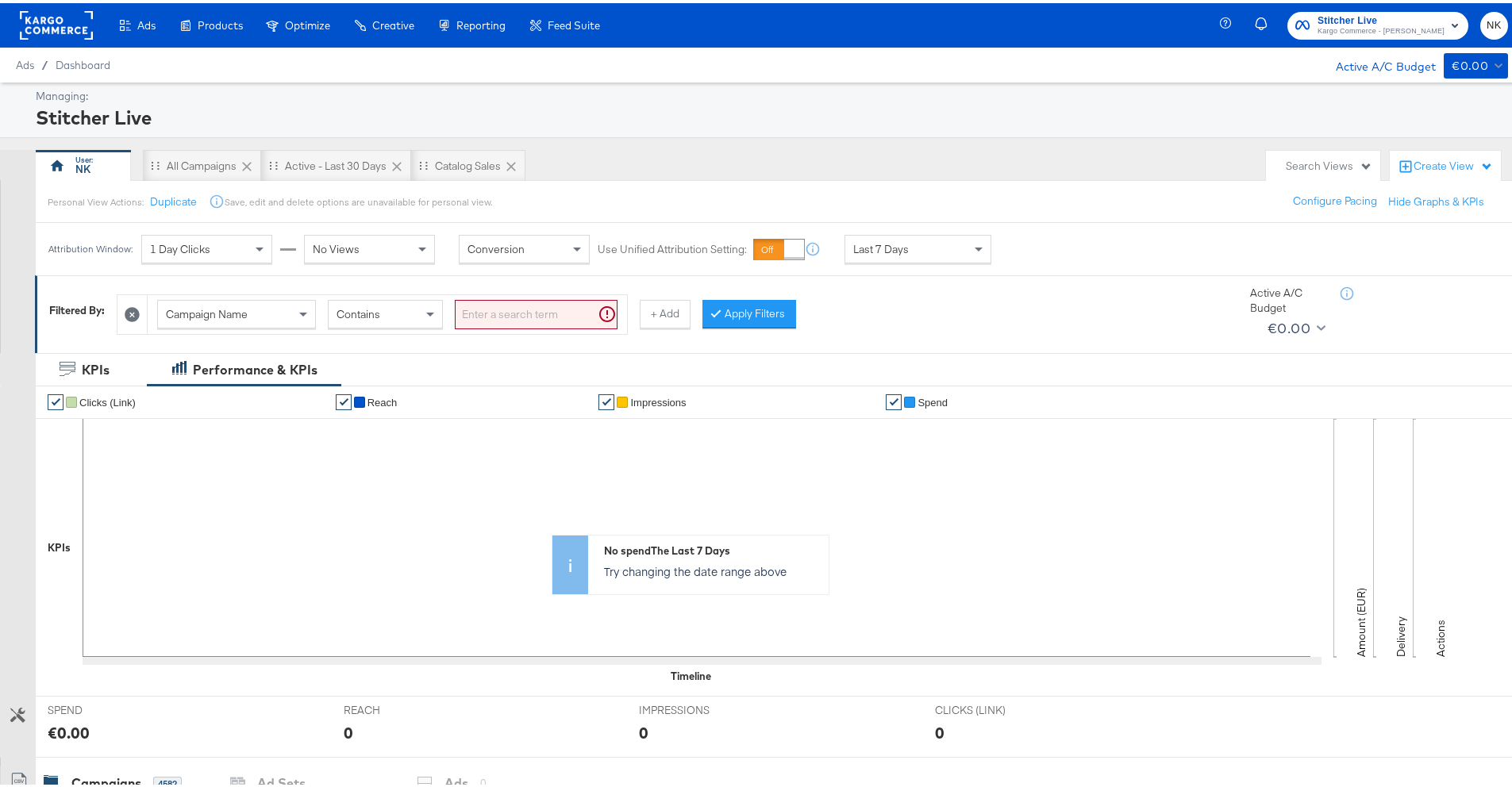
click at [199, 311] on span "Campaign Name" at bounding box center [206, 311] width 81 height 14
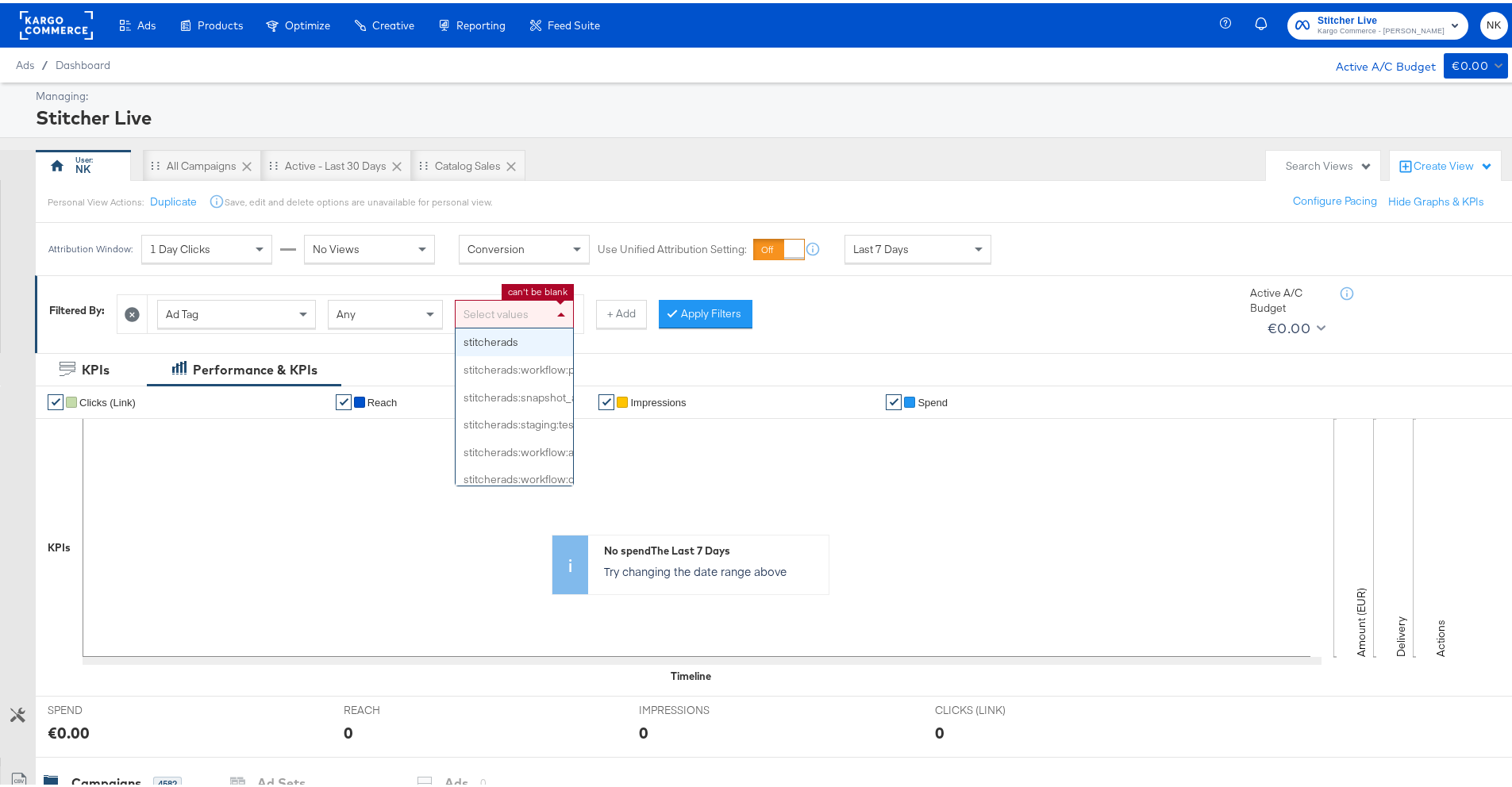
click at [482, 308] on div "Select values" at bounding box center [514, 310] width 118 height 27
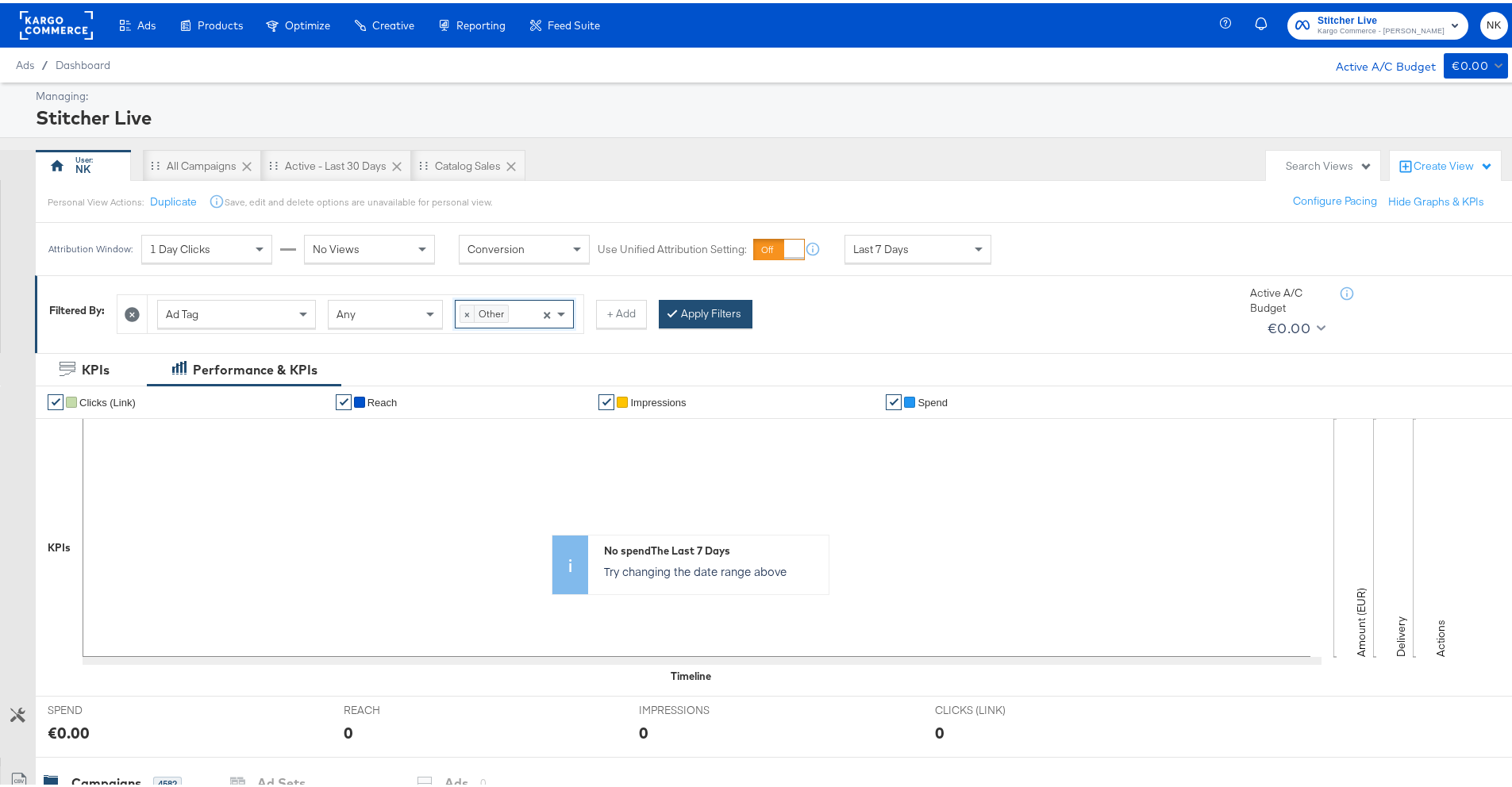
click at [720, 309] on button "Apply Filters" at bounding box center [705, 310] width 94 height 28
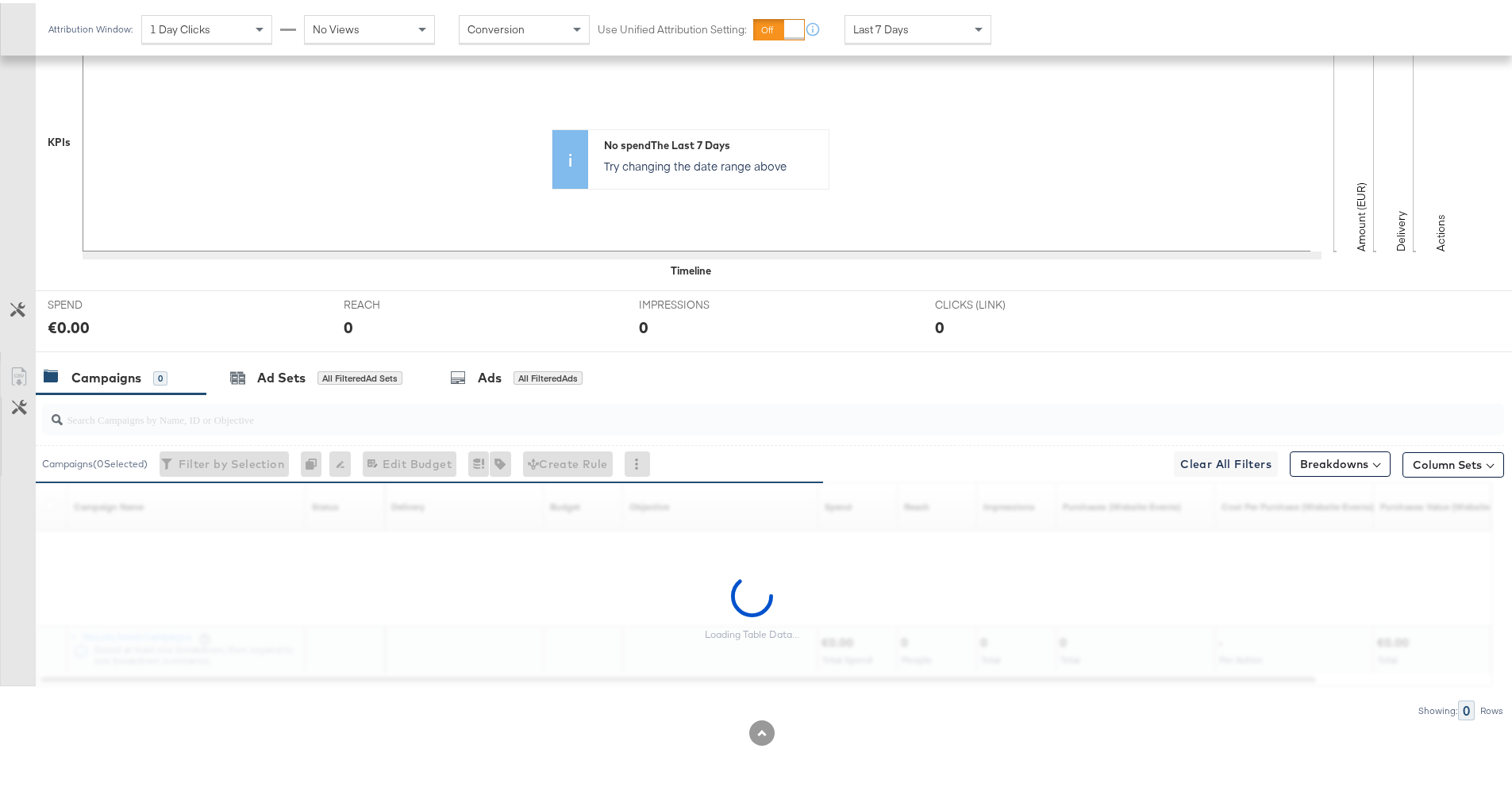
scroll to position [0, 0]
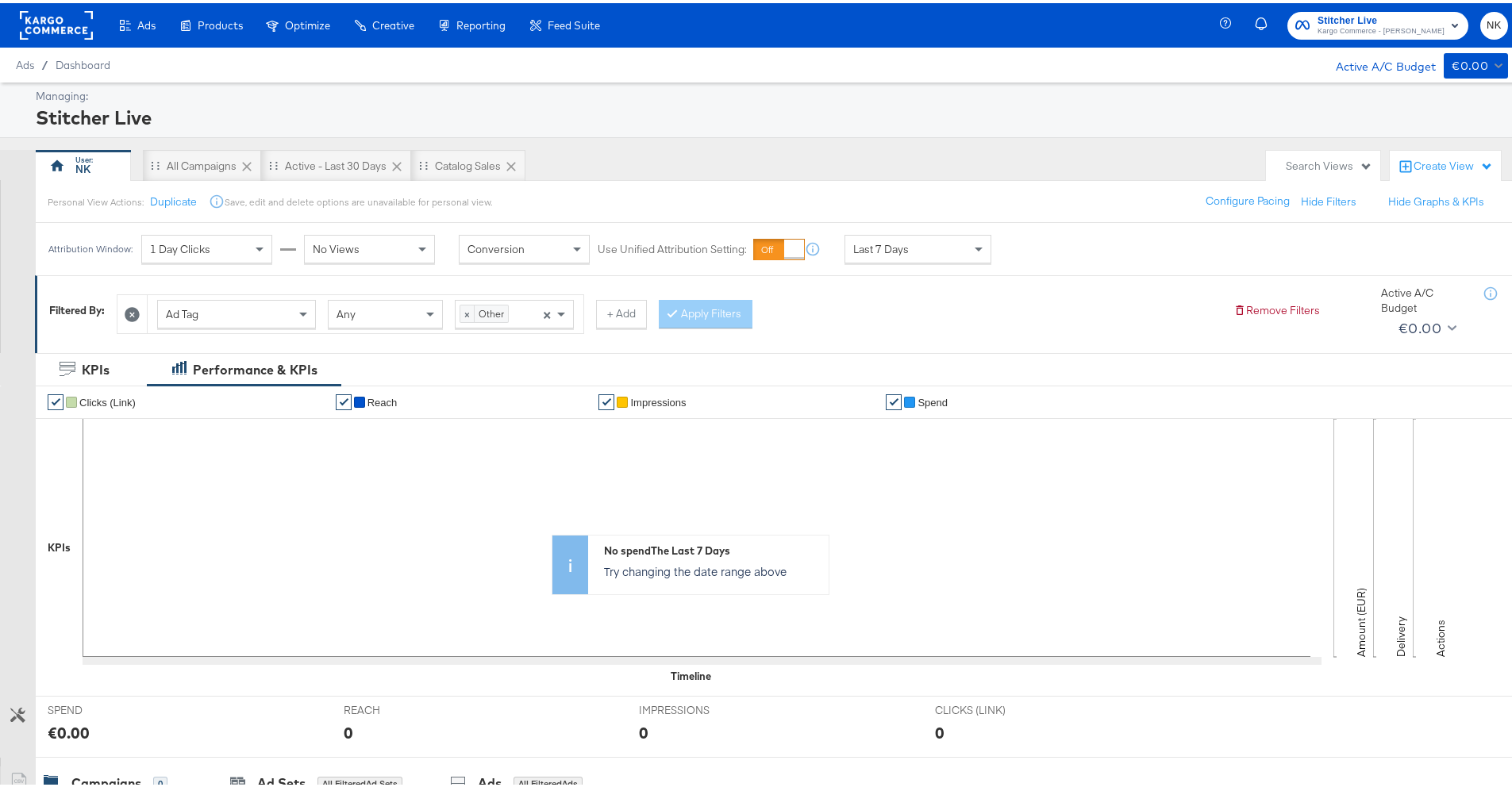
click at [531, 299] on div "× Other ×" at bounding box center [514, 310] width 119 height 28
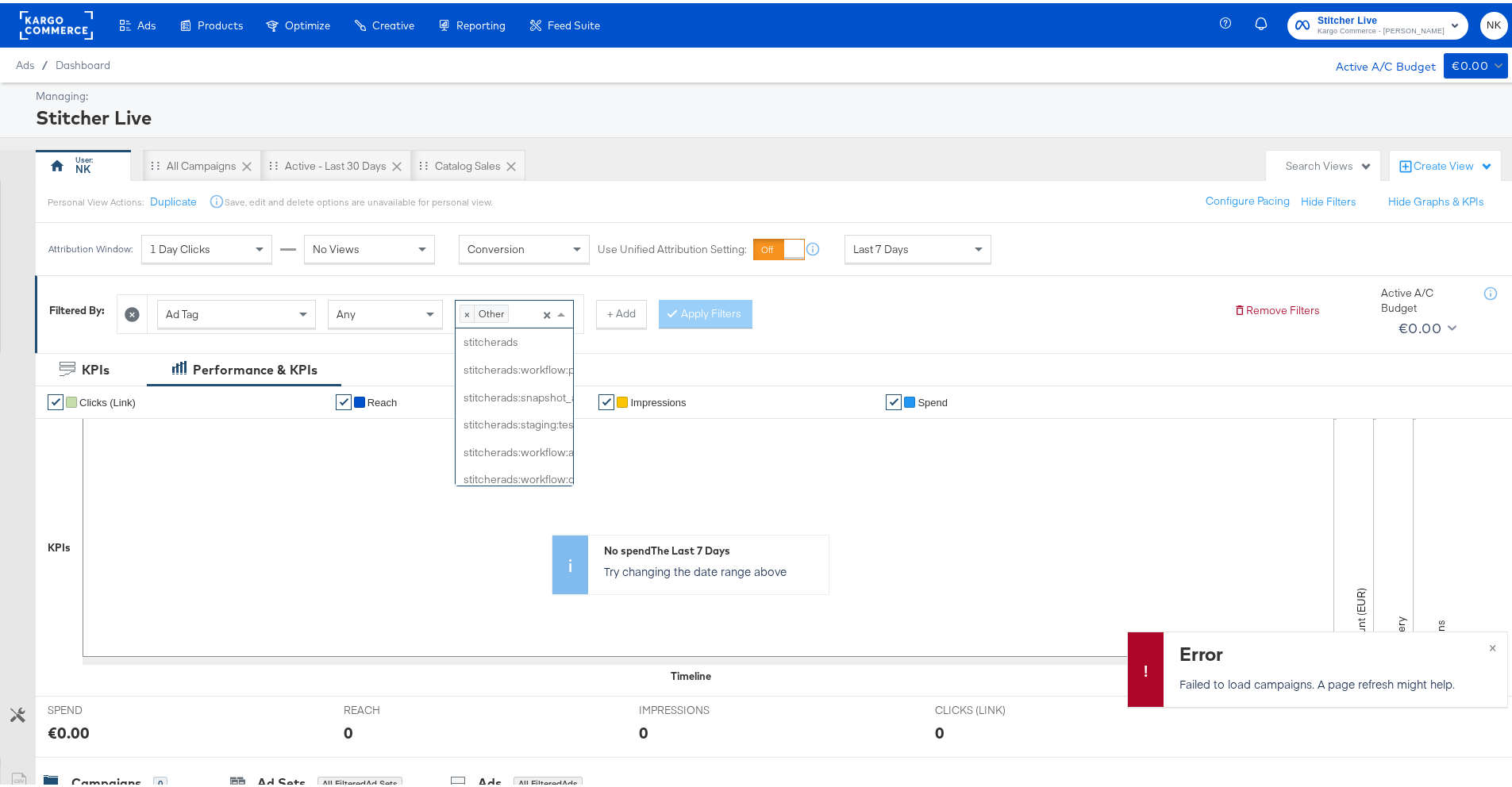
click at [523, 305] on div "× Other Press backspace to remove Other ×" at bounding box center [514, 310] width 119 height 28
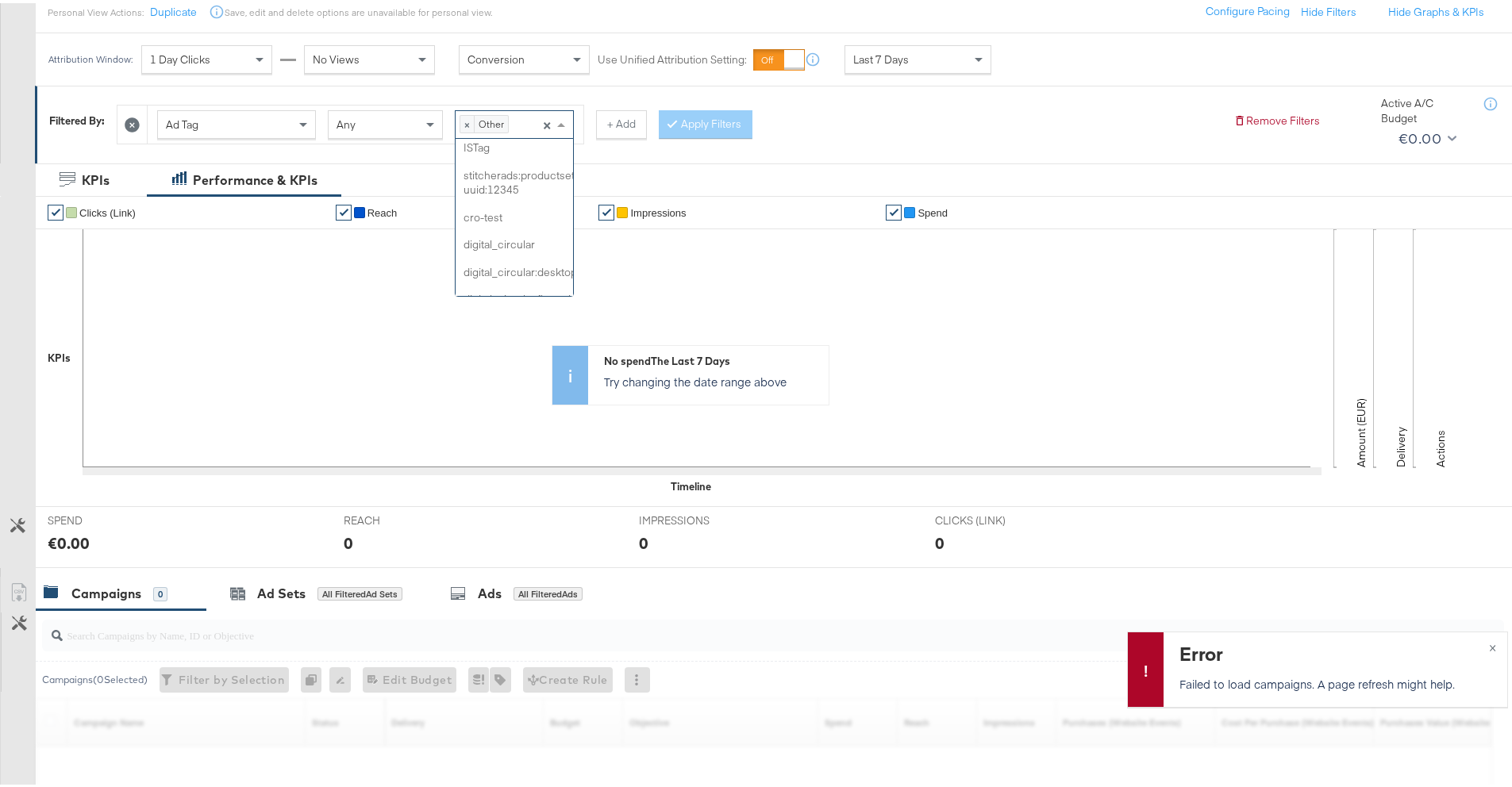
scroll to position [974, 0]
